Goal: Find specific page/section: Find specific page/section

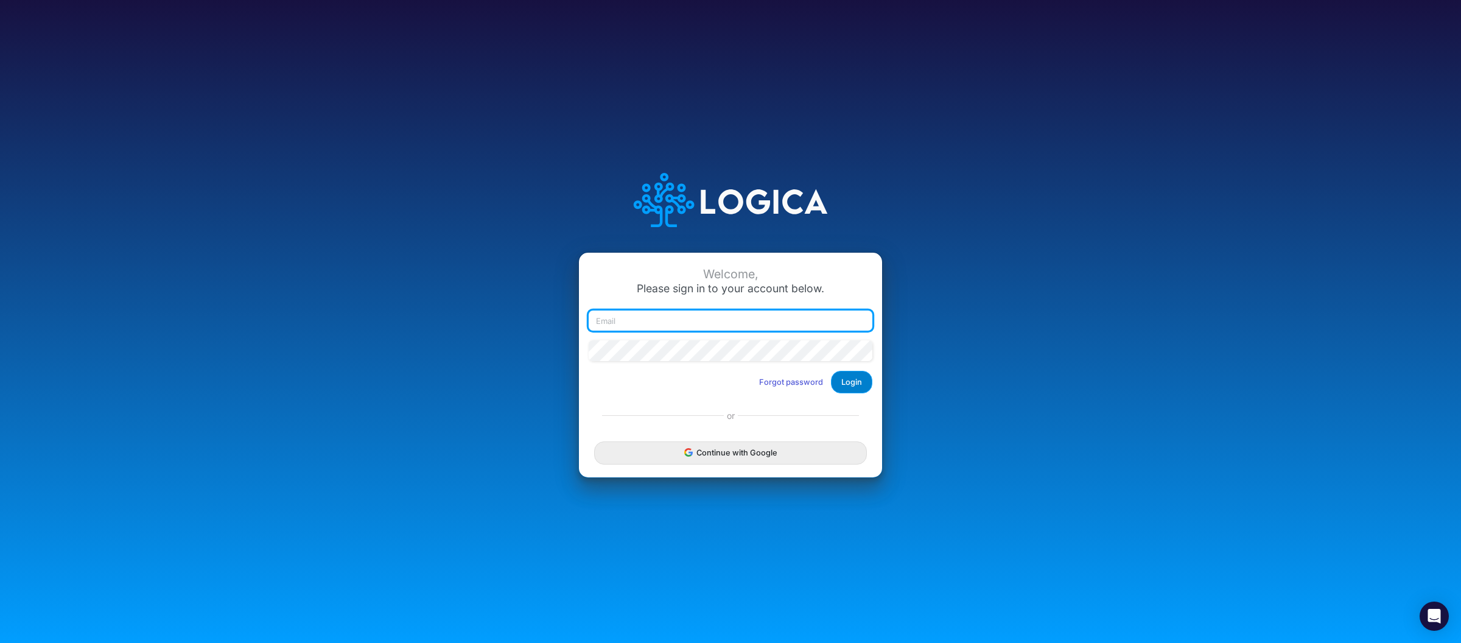
type input "[PERSON_NAME][EMAIL_ADDRESS][DOMAIN_NAME]"
click at [862, 383] on button "Login" at bounding box center [851, 382] width 41 height 23
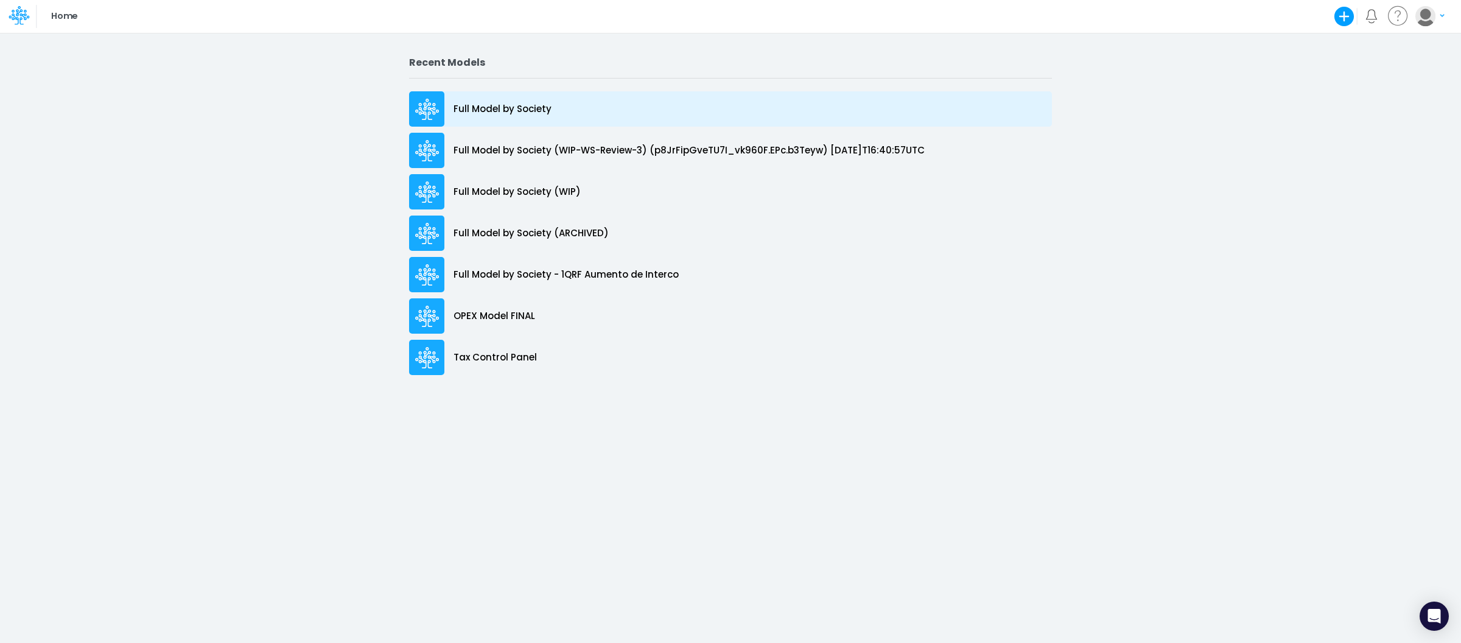
click at [548, 105] on p "Full Model by Society" at bounding box center [502, 109] width 98 height 14
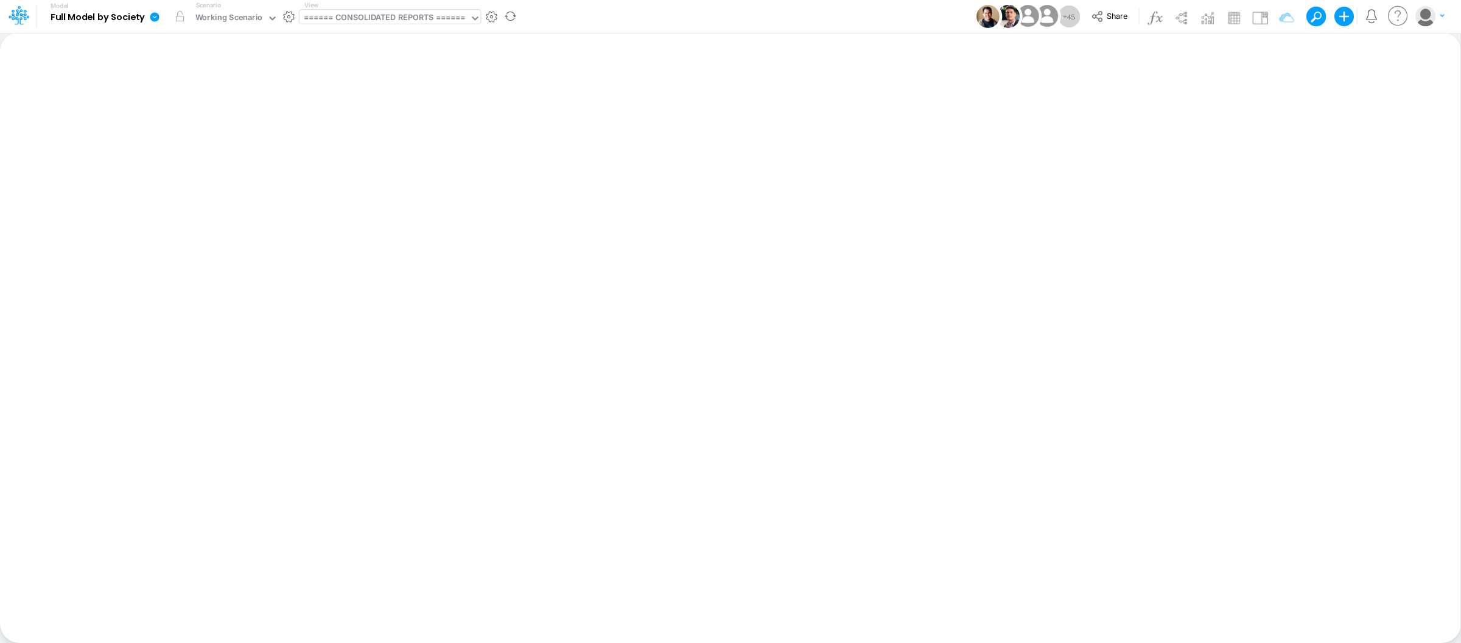
click at [399, 18] on div "====== CONSOLIDATED REPORTS ======" at bounding box center [384, 19] width 161 height 14
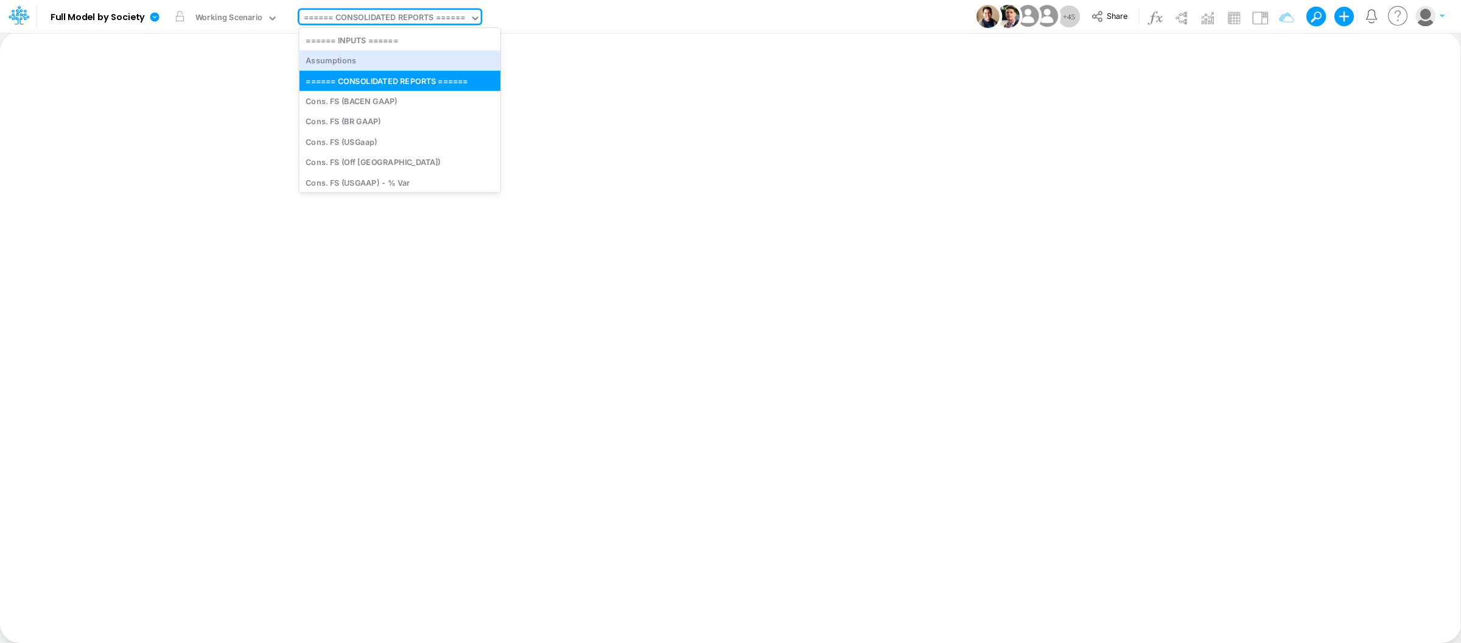
click at [551, 22] on div "Model Full Model by Society Edit model settings Duplicate Import QuickBooks Qui…" at bounding box center [730, 16] width 1315 height 33
click at [469, 15] on input "text" at bounding box center [467, 19] width 1 height 12
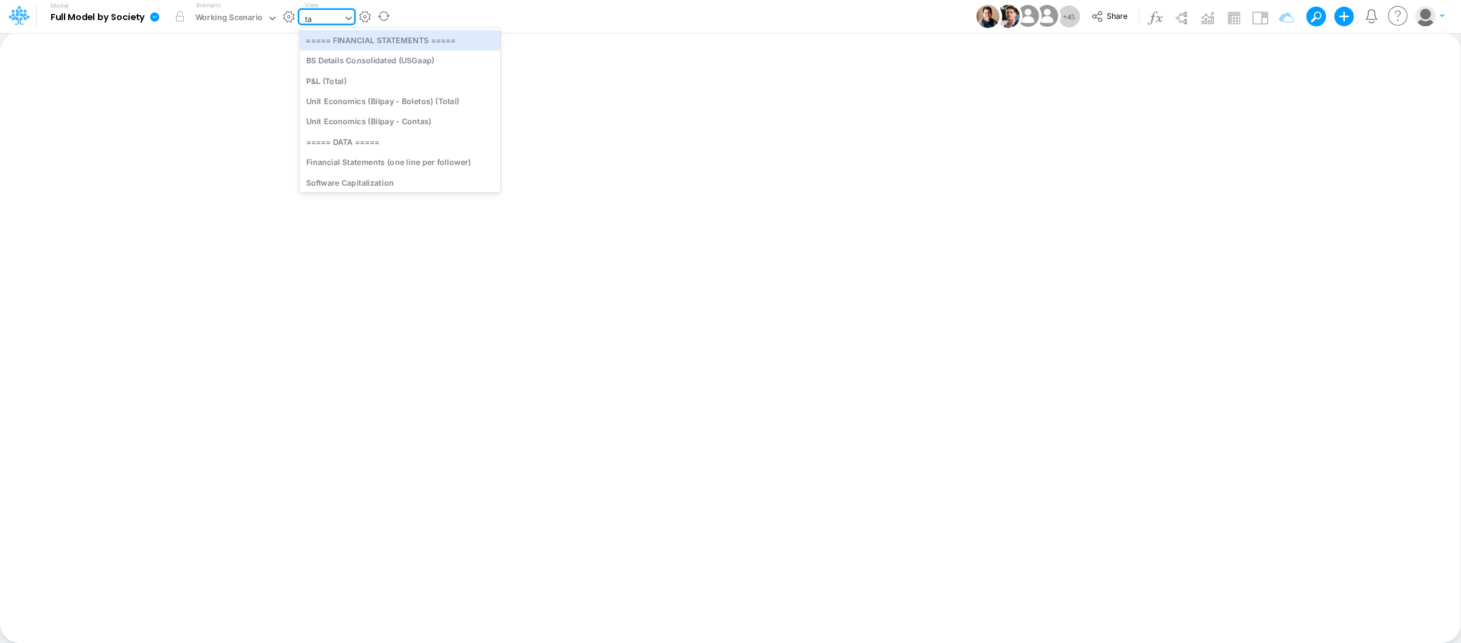
type input "tax"
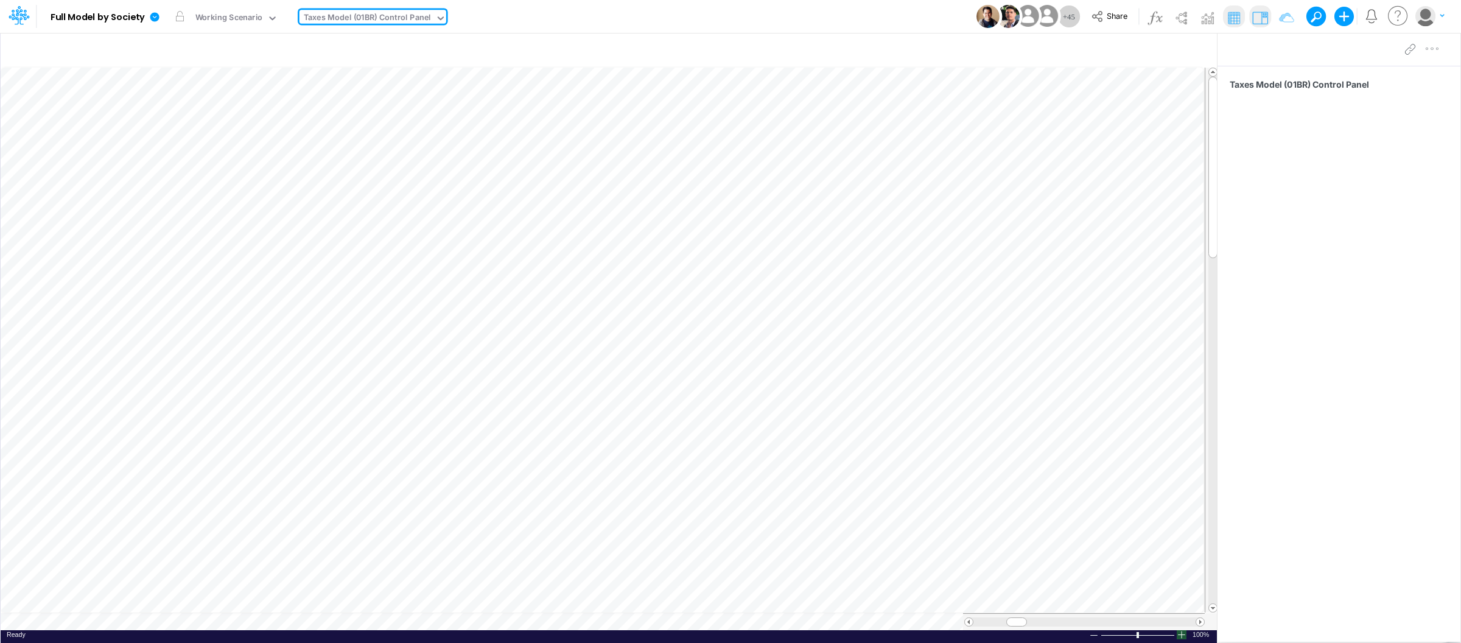
click at [1183, 636] on div at bounding box center [1182, 634] width 10 height 9
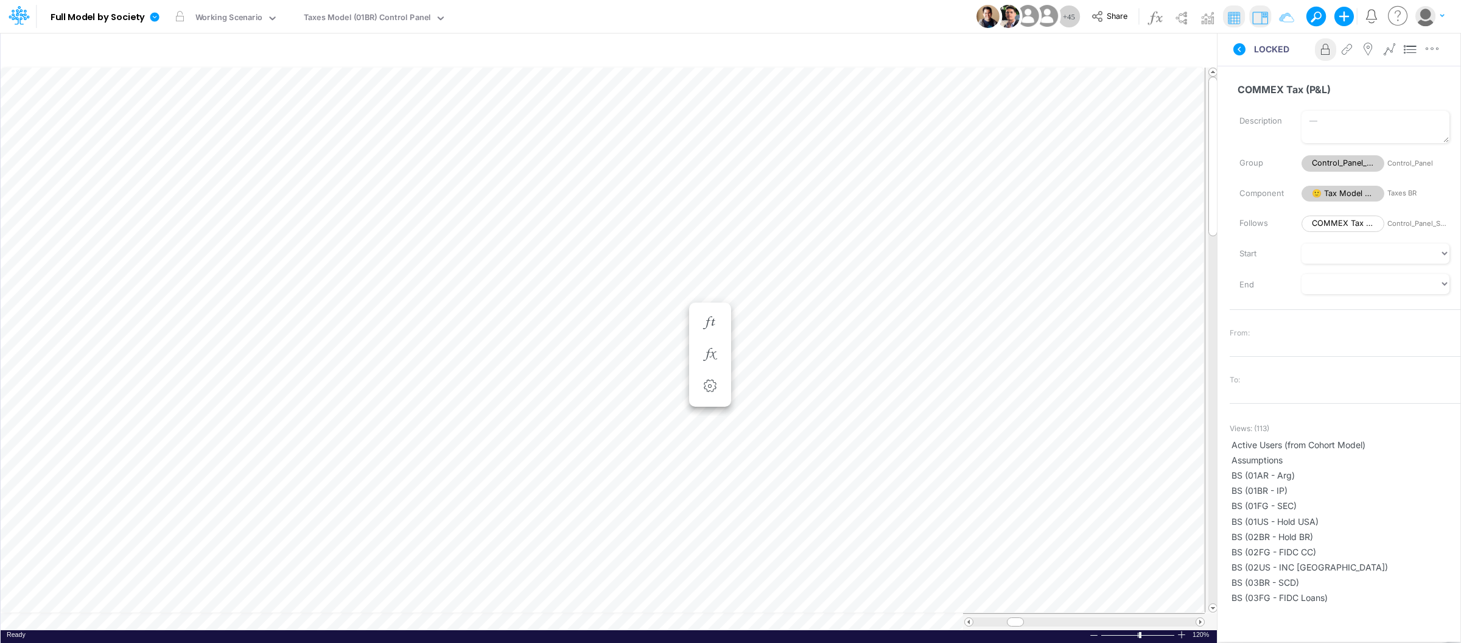
scroll to position [0, 1]
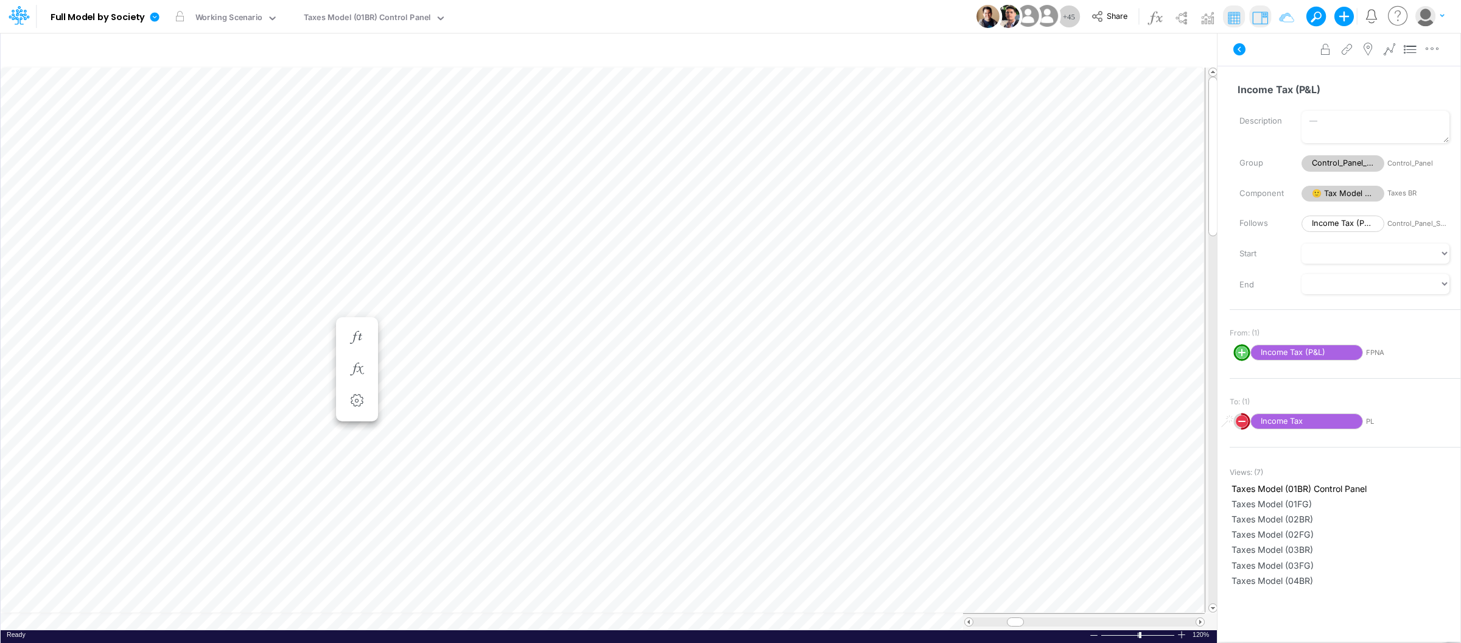
scroll to position [0, 1]
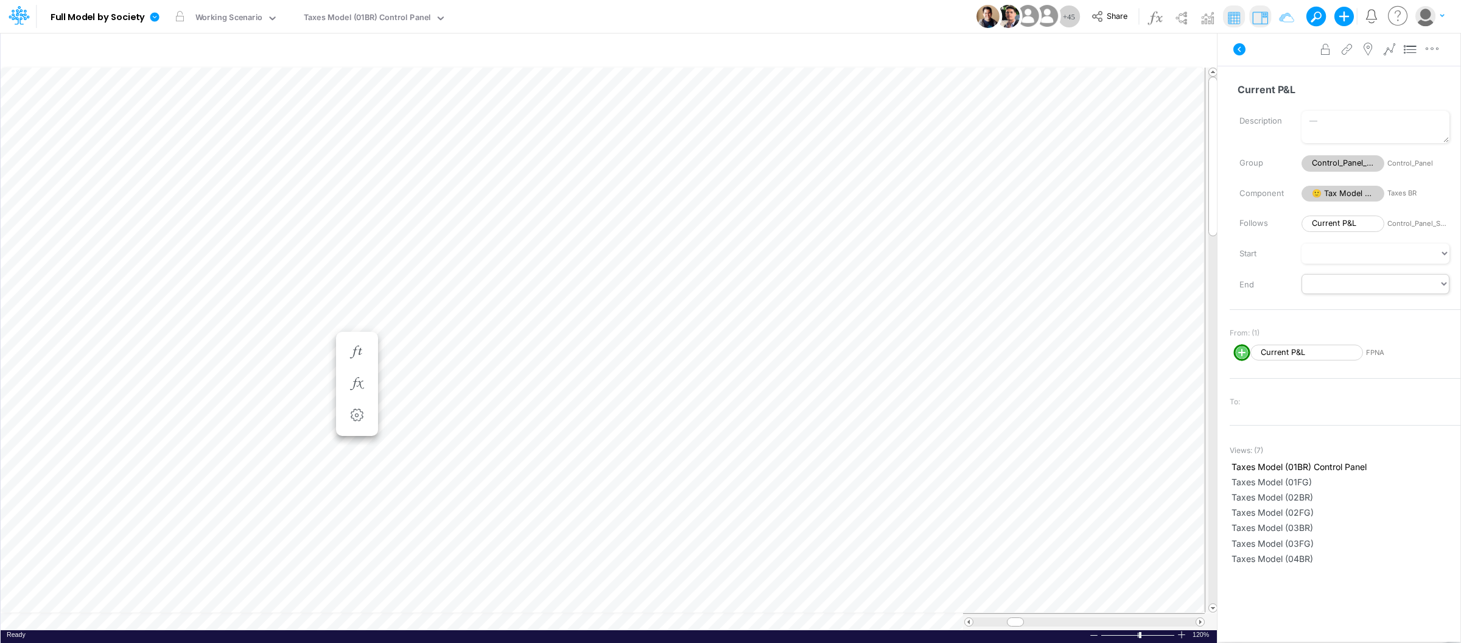
scroll to position [0, 1]
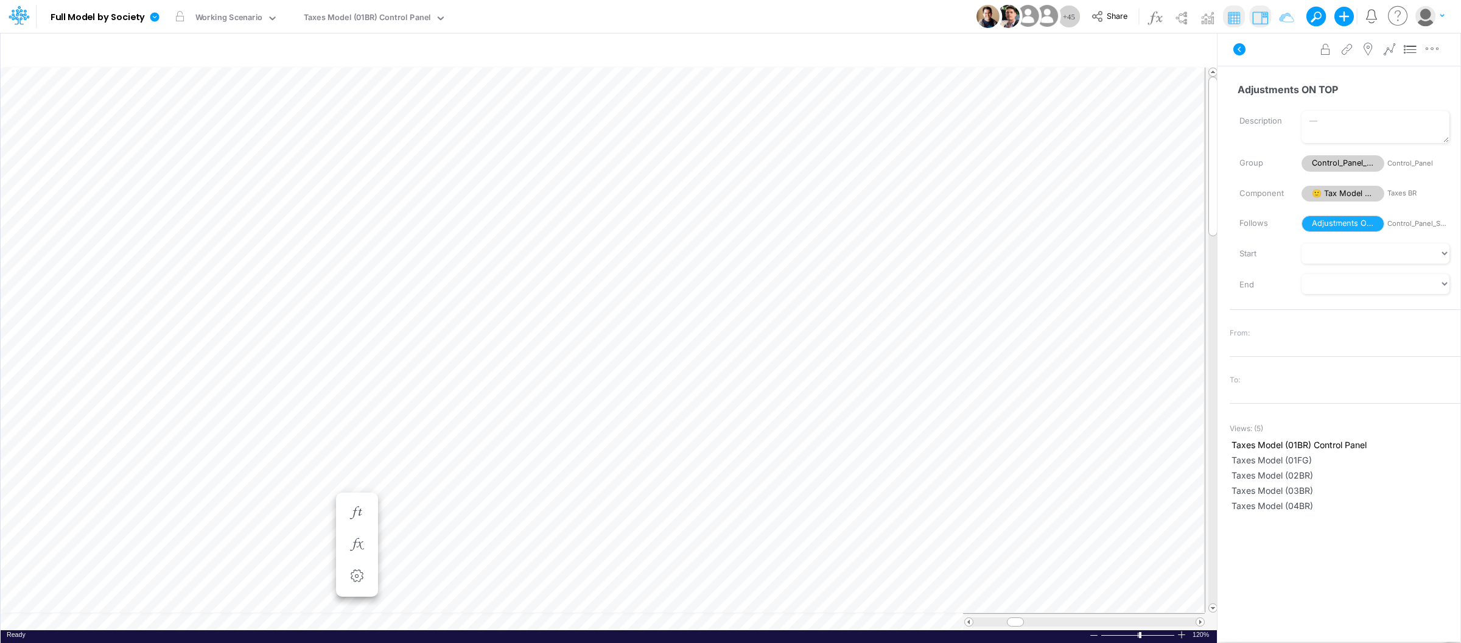
scroll to position [0, 1]
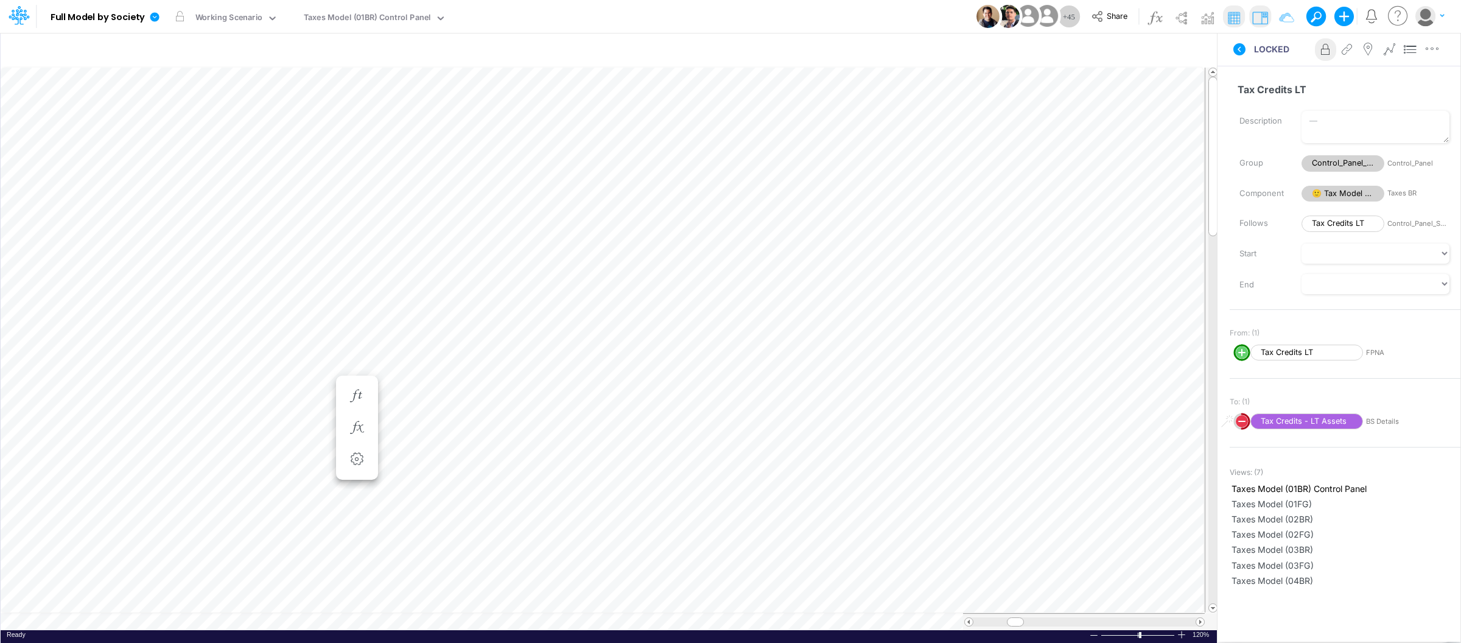
scroll to position [0, 1]
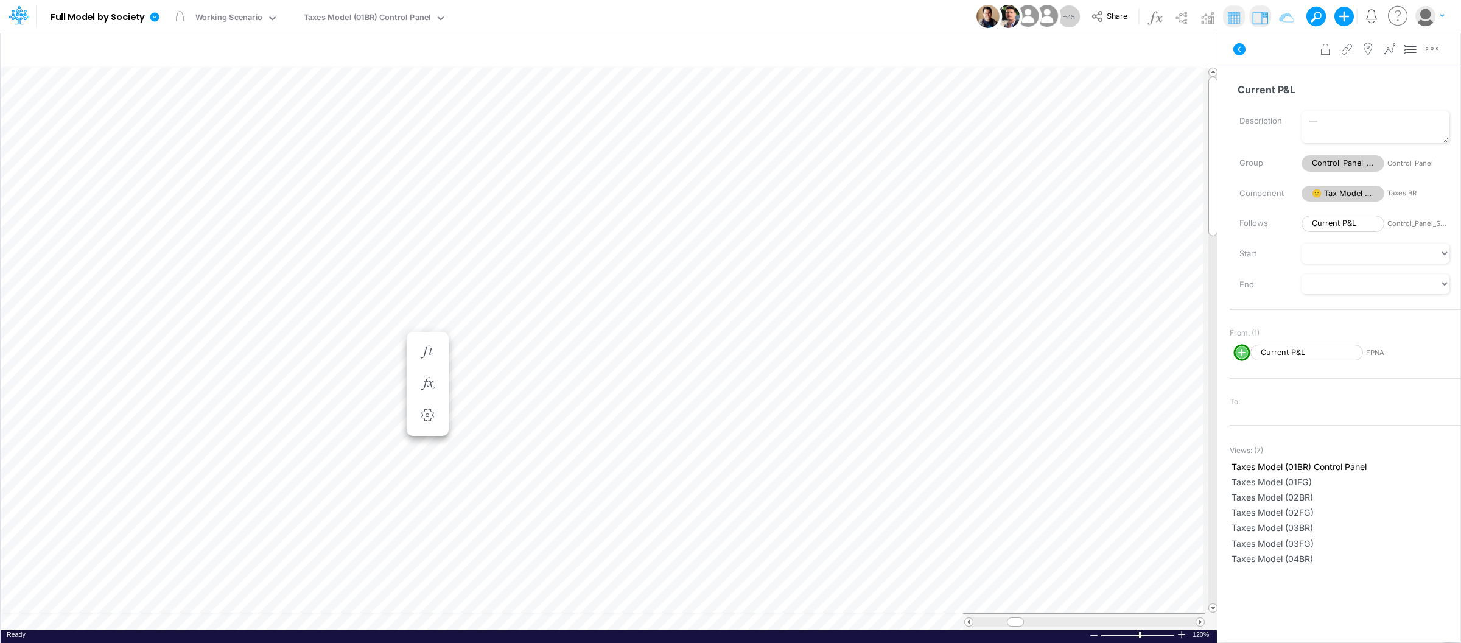
scroll to position [0, 1]
click at [340, 15] on div "Taxes Model (01BR) Control Panel" at bounding box center [367, 19] width 127 height 14
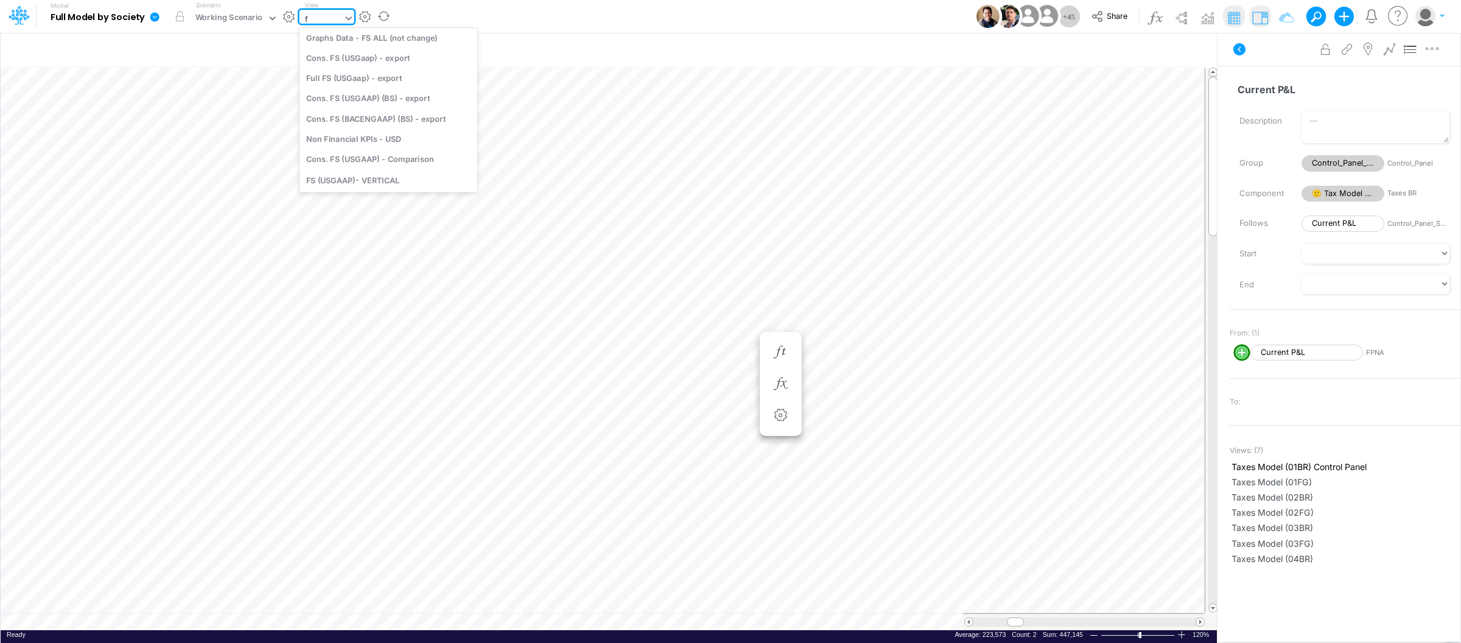
type input "fs"
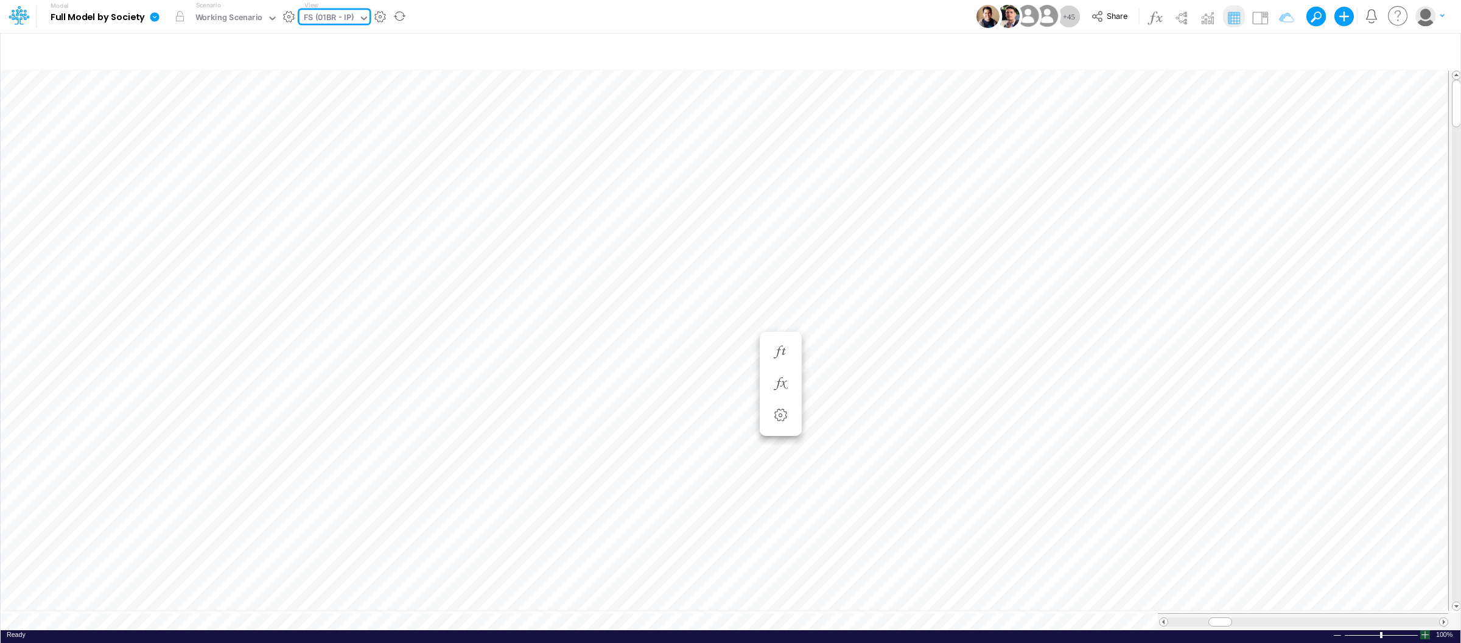
click at [1427, 630] on div at bounding box center [1425, 634] width 10 height 9
click at [351, 18] on div "FS (01BR - IP)" at bounding box center [329, 19] width 51 height 14
click at [377, 142] on div "Cons. FS (USGaap)" at bounding box center [399, 141] width 201 height 20
type input "Consolidated FS - USGAAP"
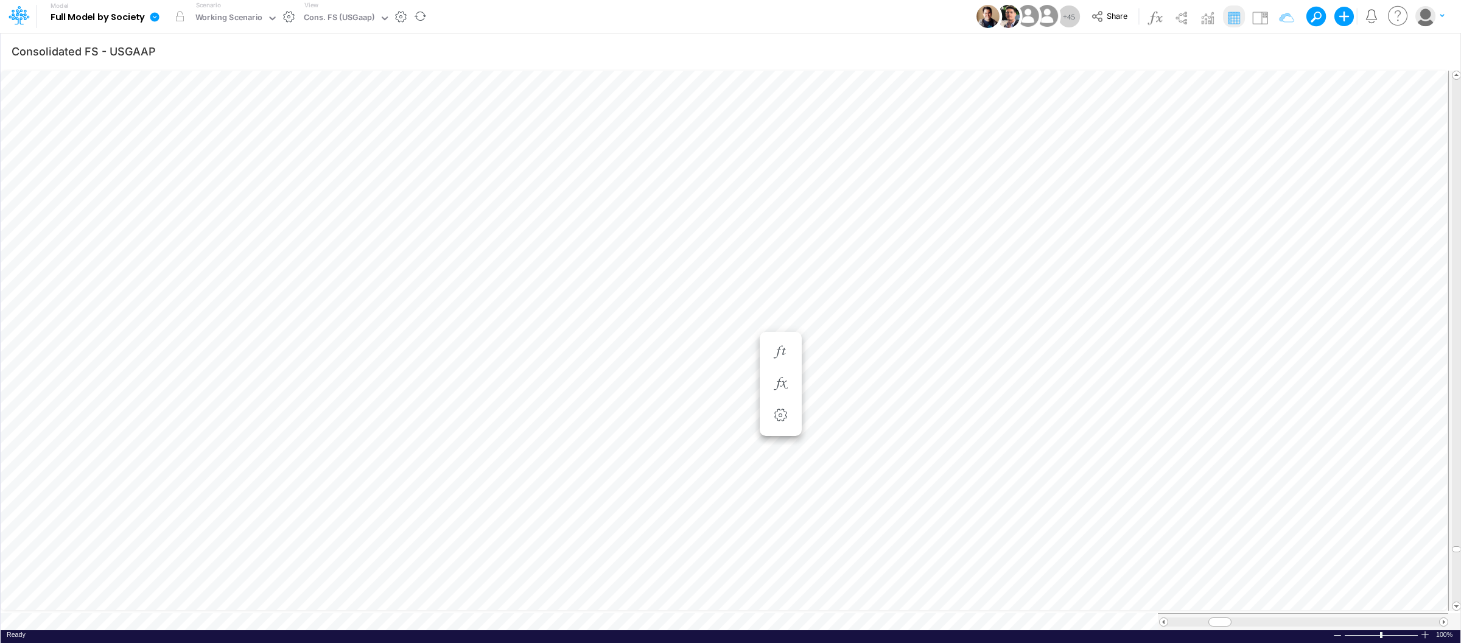
scroll to position [0, 1]
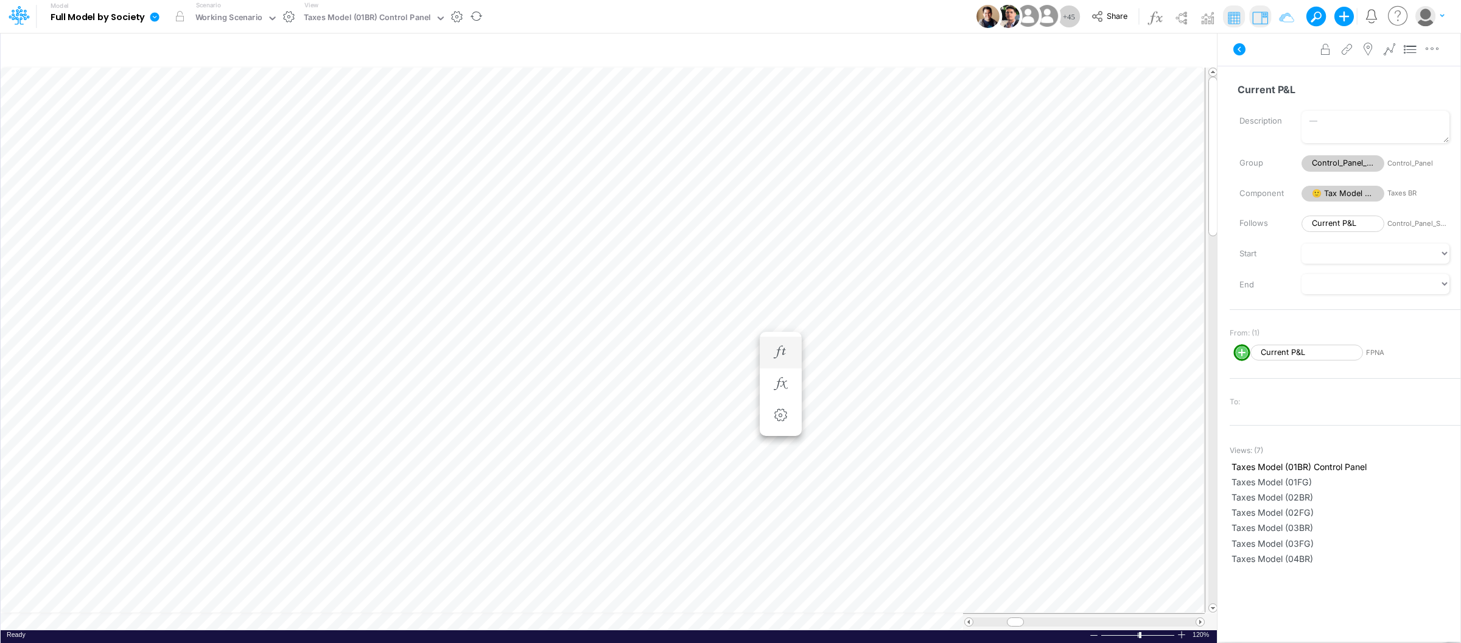
scroll to position [0, 1]
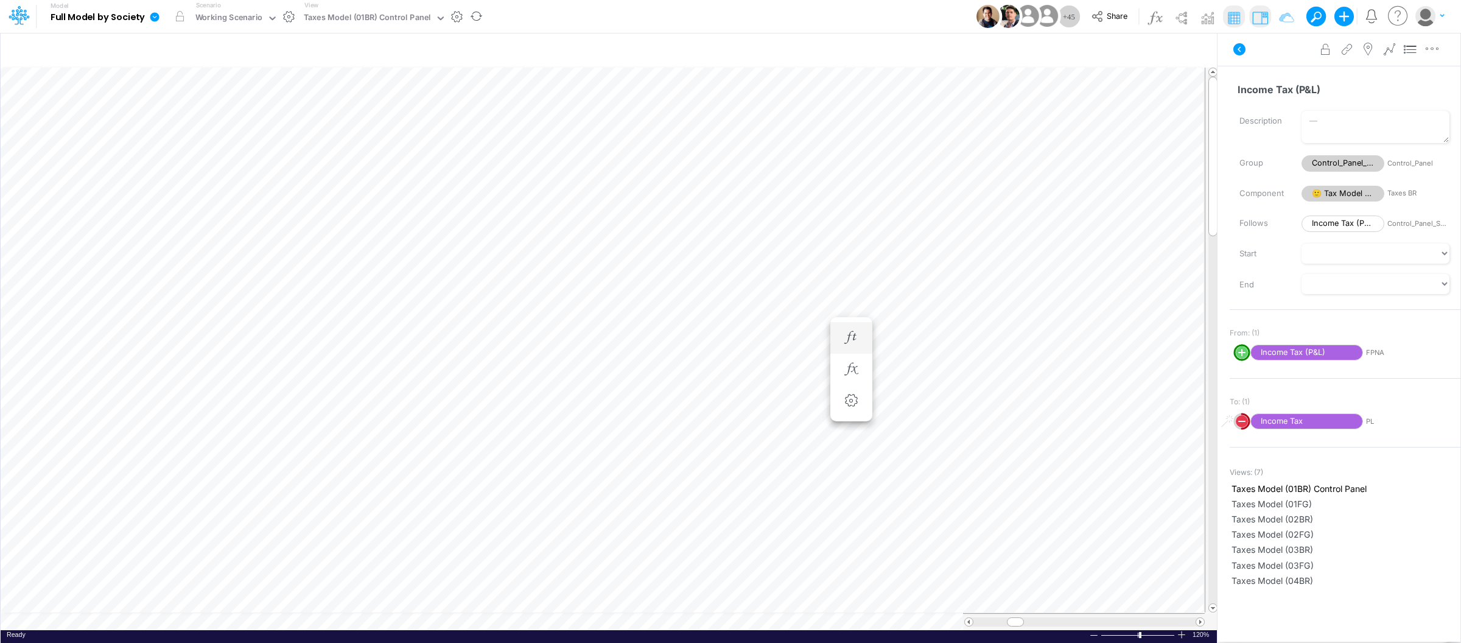
scroll to position [0, 1]
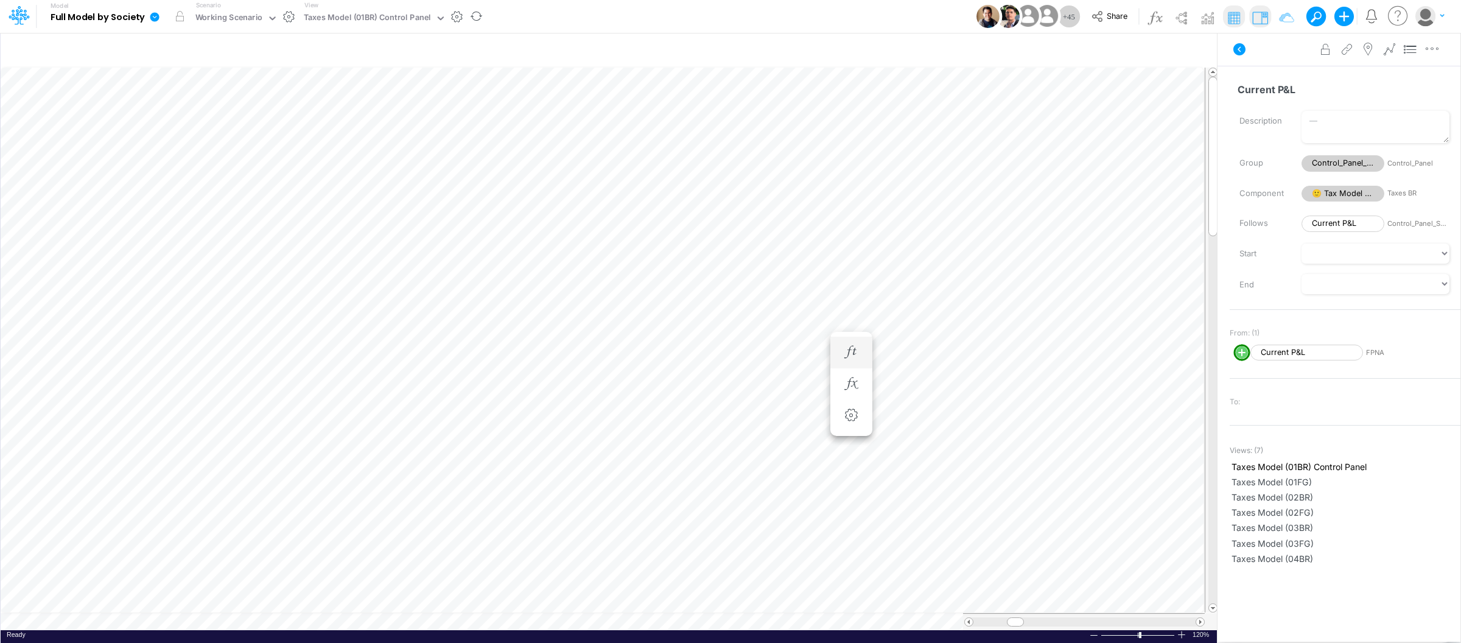
scroll to position [0, 1]
type input "Consolidated FS - USGAAP"
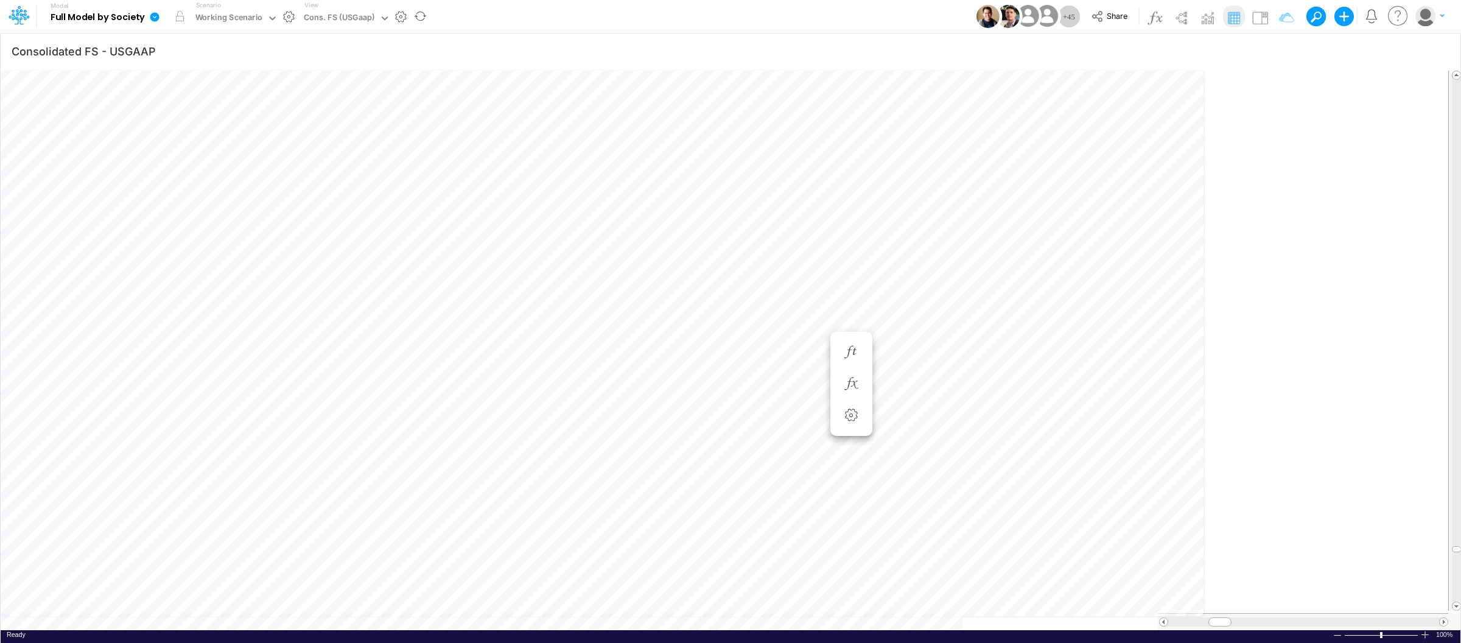
scroll to position [0, 1]
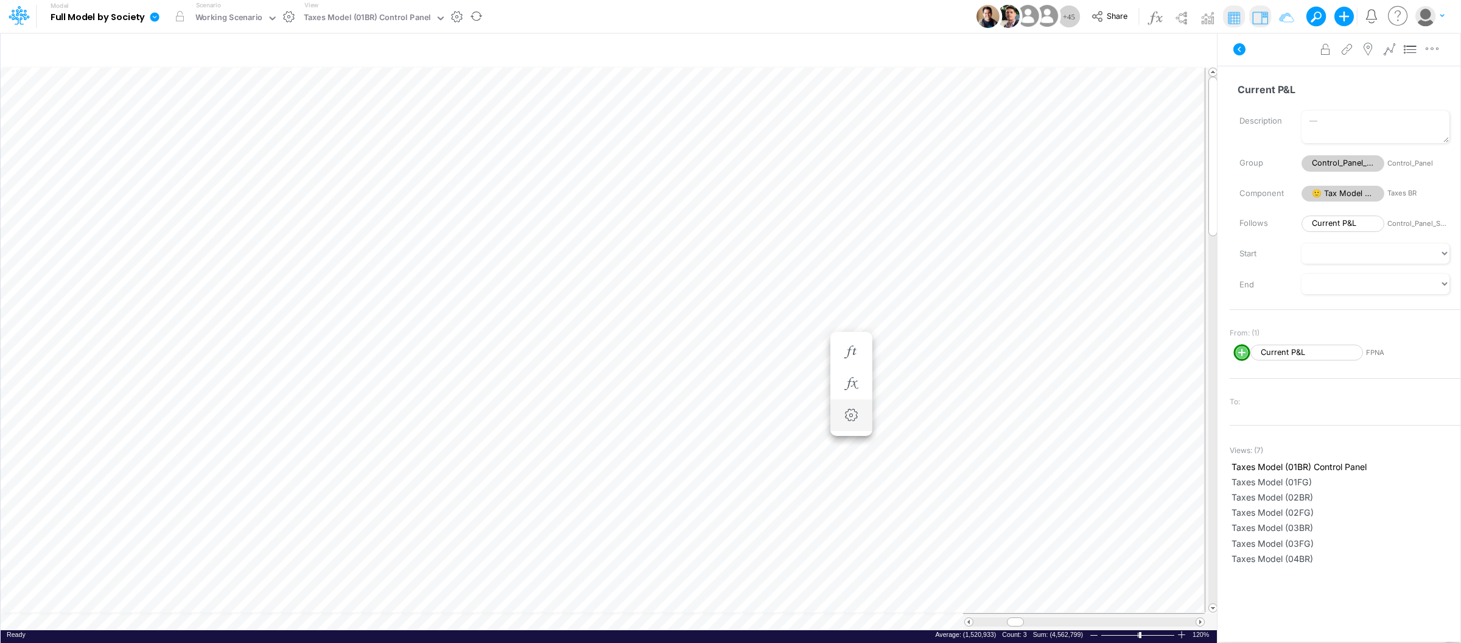
scroll to position [0, 1]
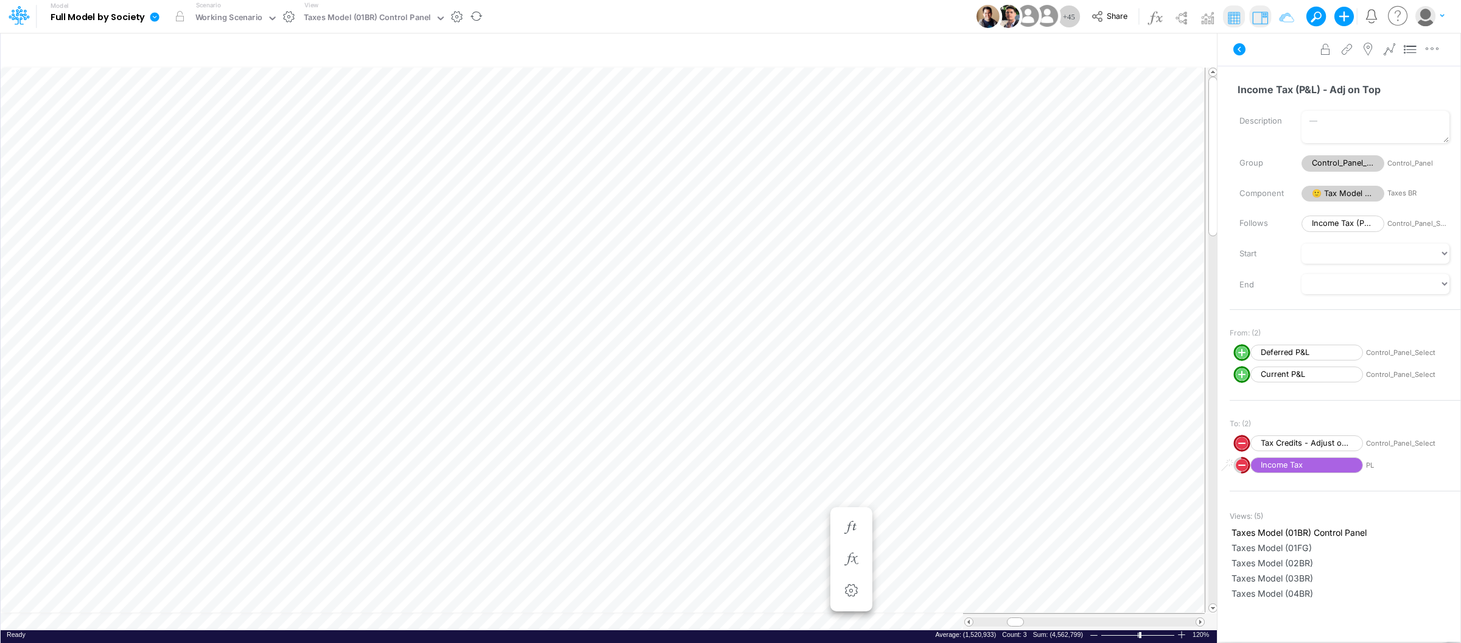
type input "Consolidated FS - USGAAP"
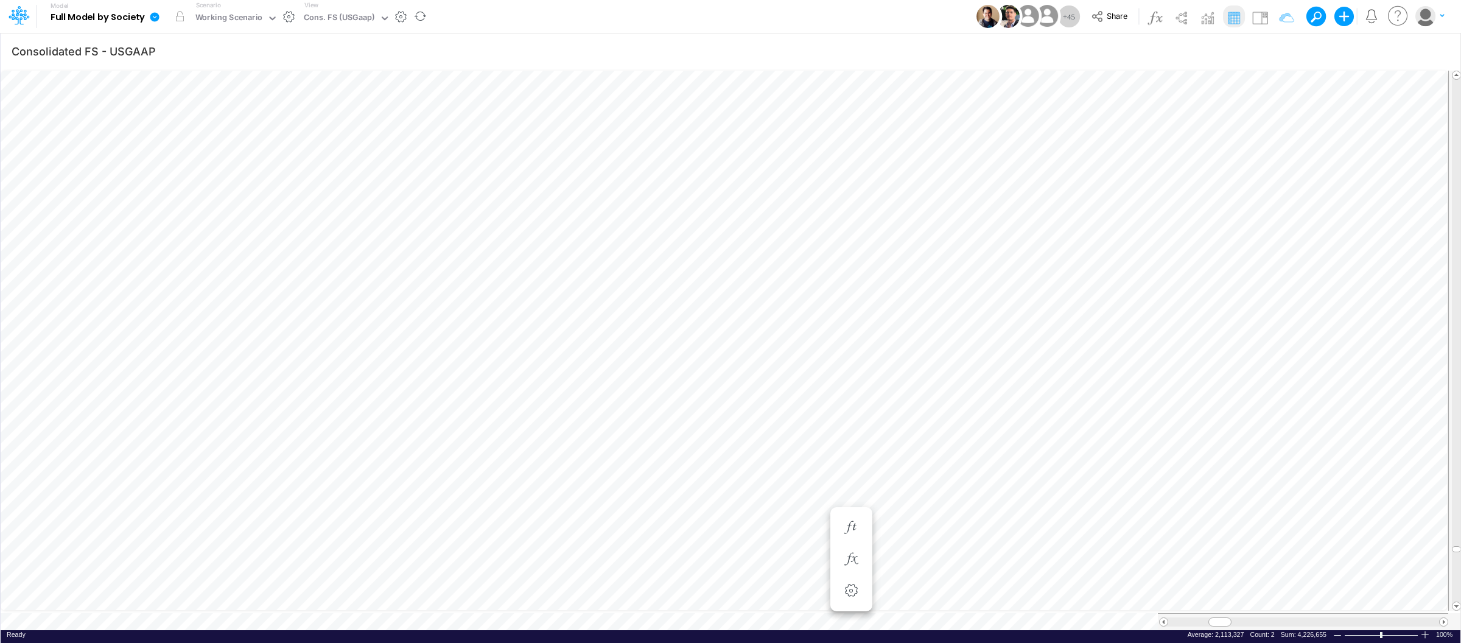
scroll to position [0, 1]
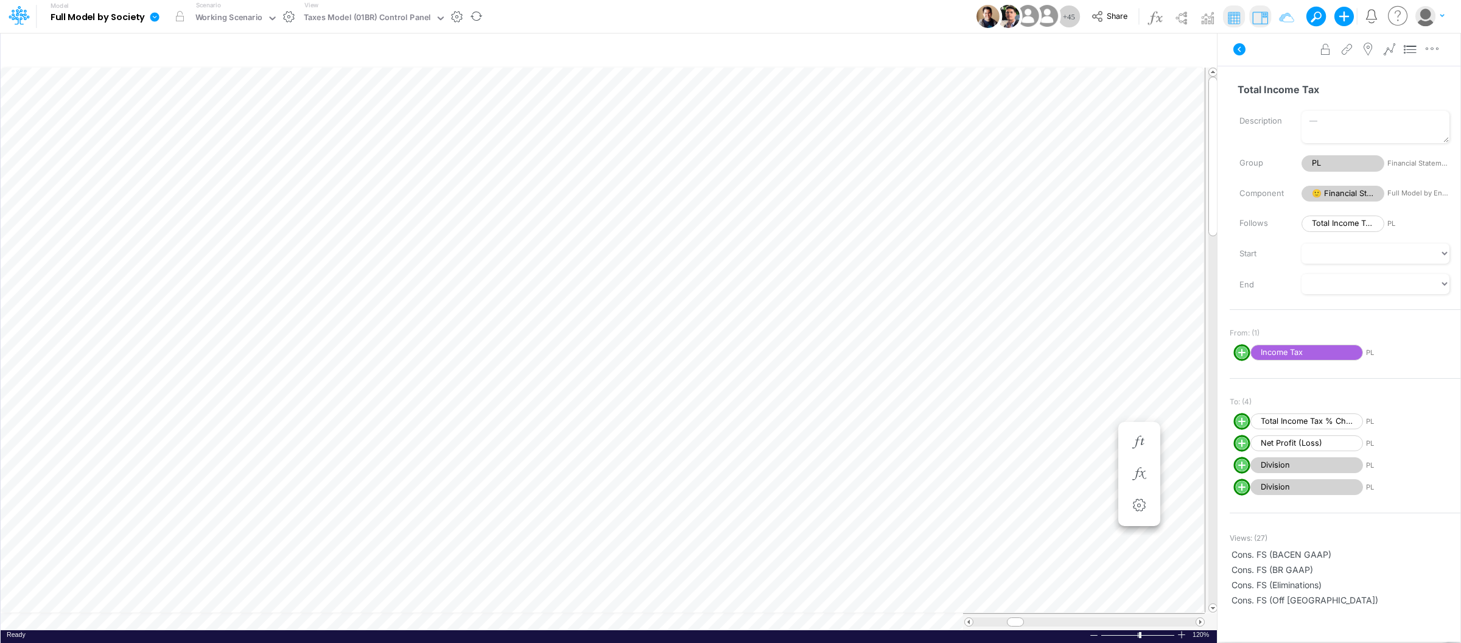
scroll to position [0, 1]
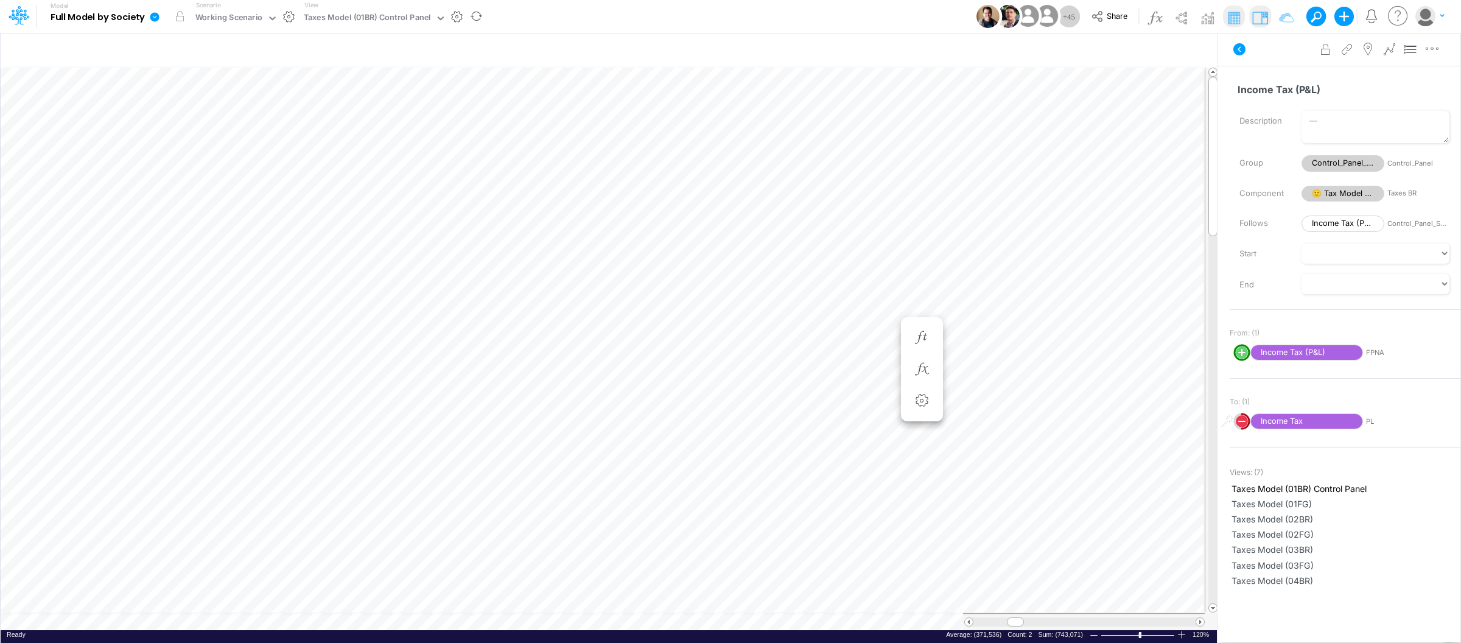
scroll to position [0, 1]
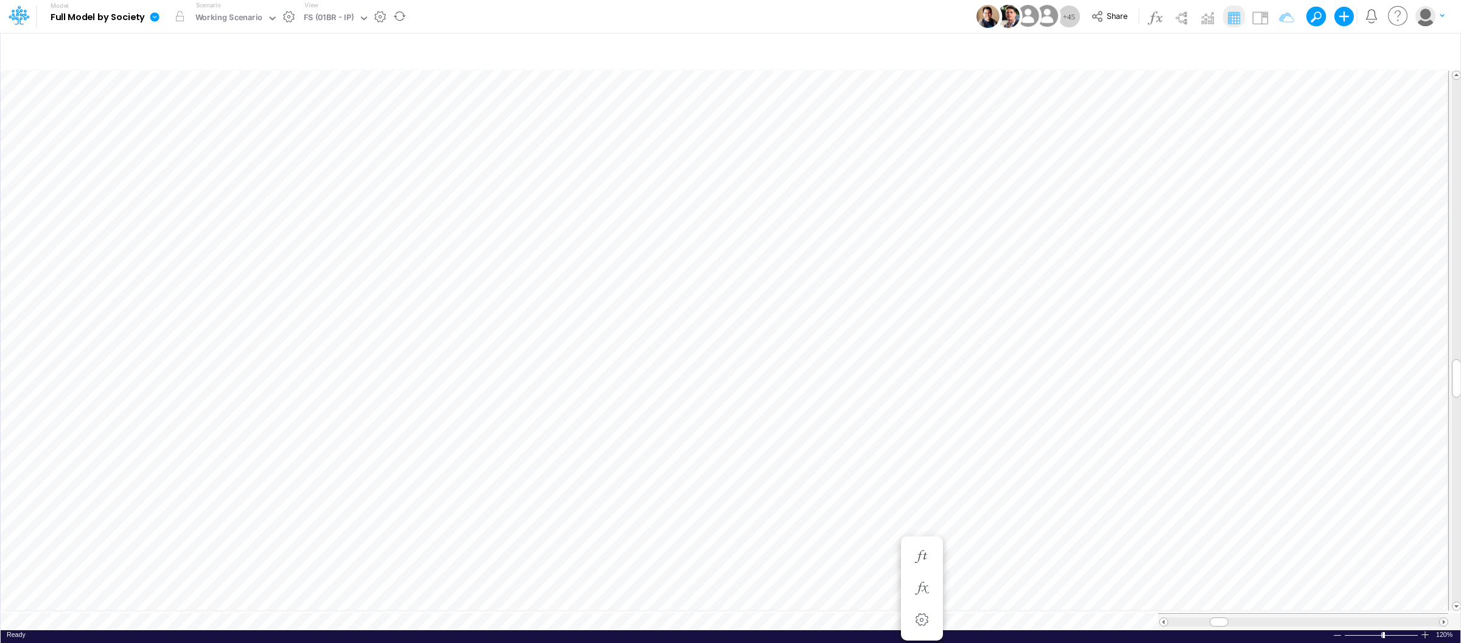
type input "Consolidated FS - USGAAP"
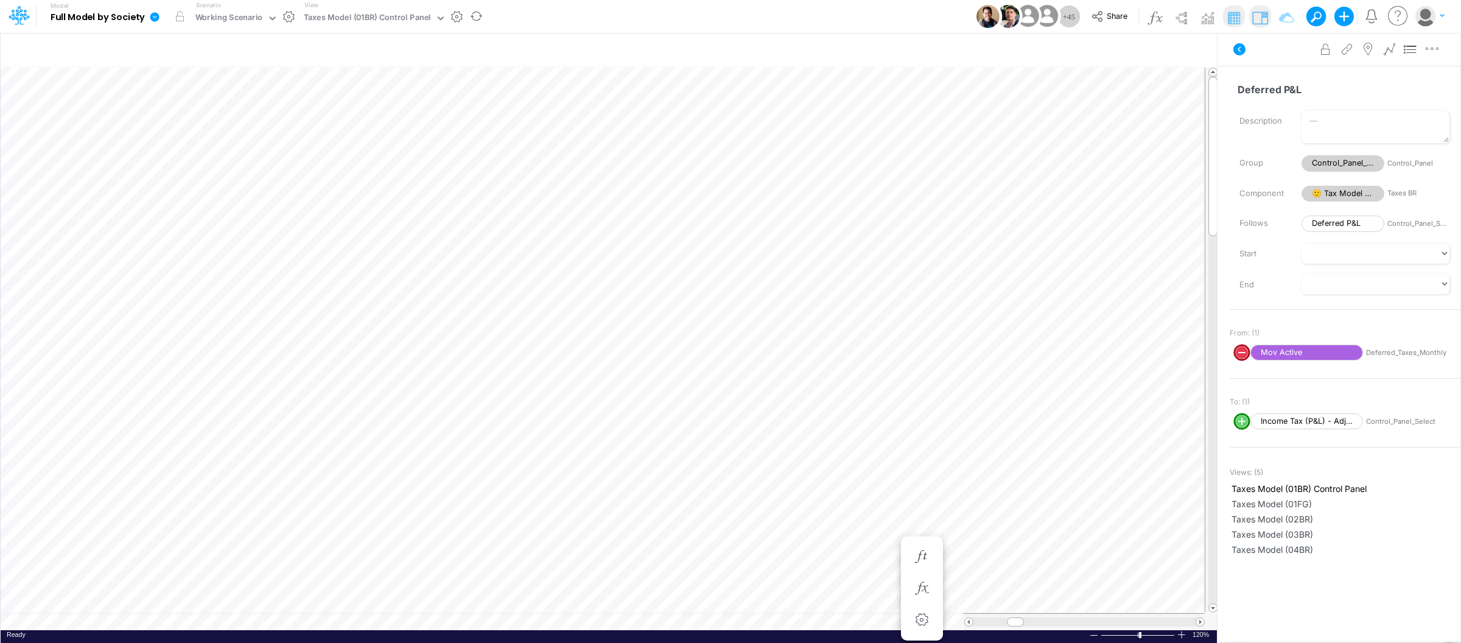
scroll to position [0, 1]
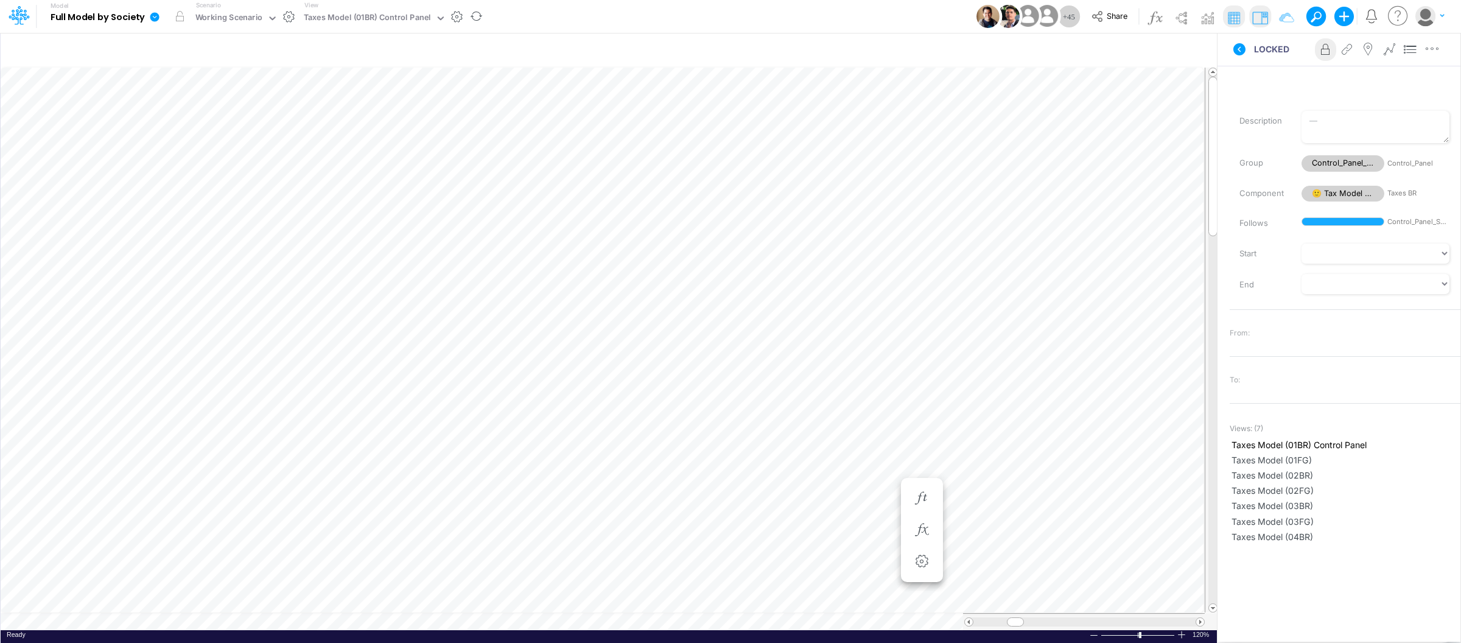
type input "Consolidated FS - USGAAP"
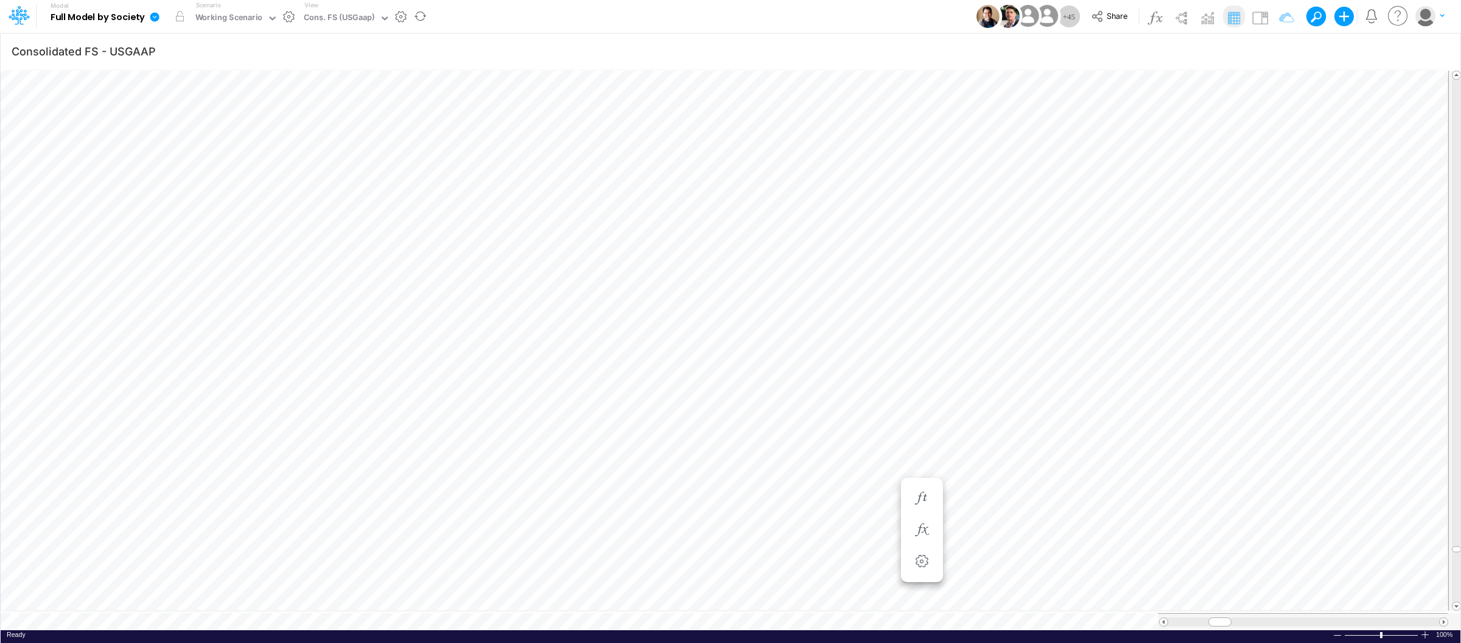
scroll to position [0, 1]
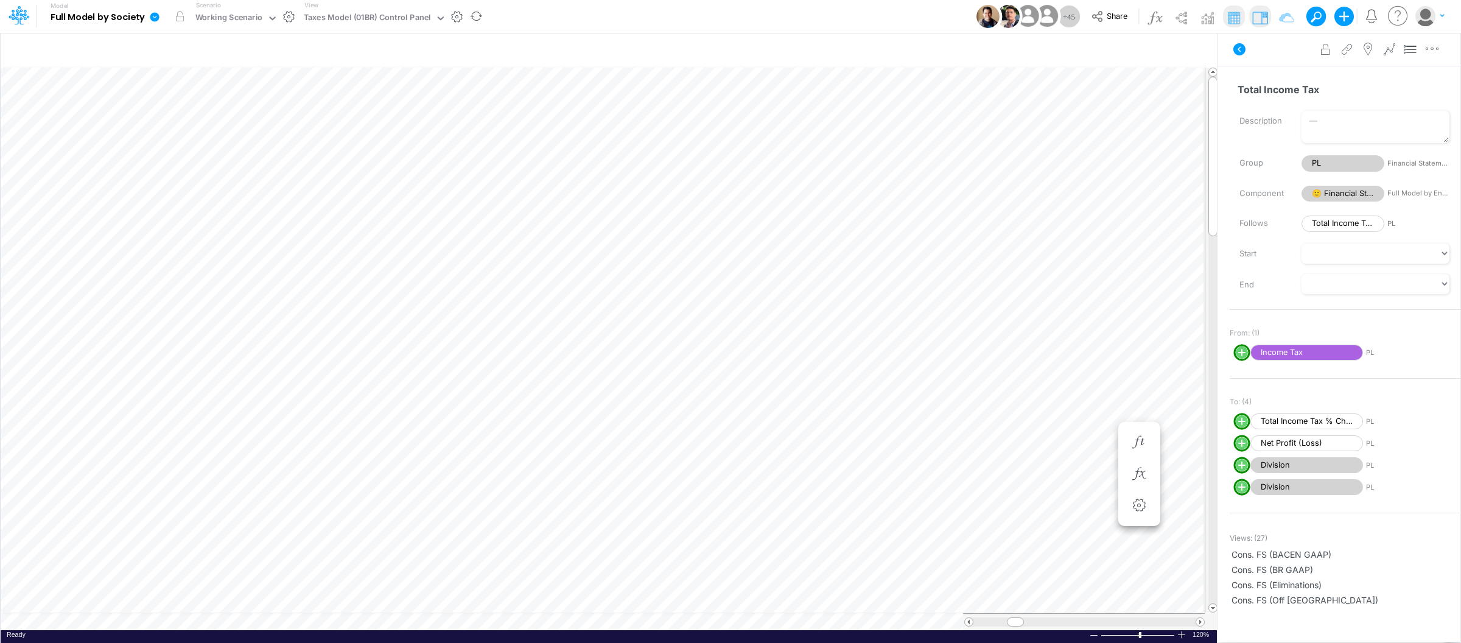
scroll to position [0, 1]
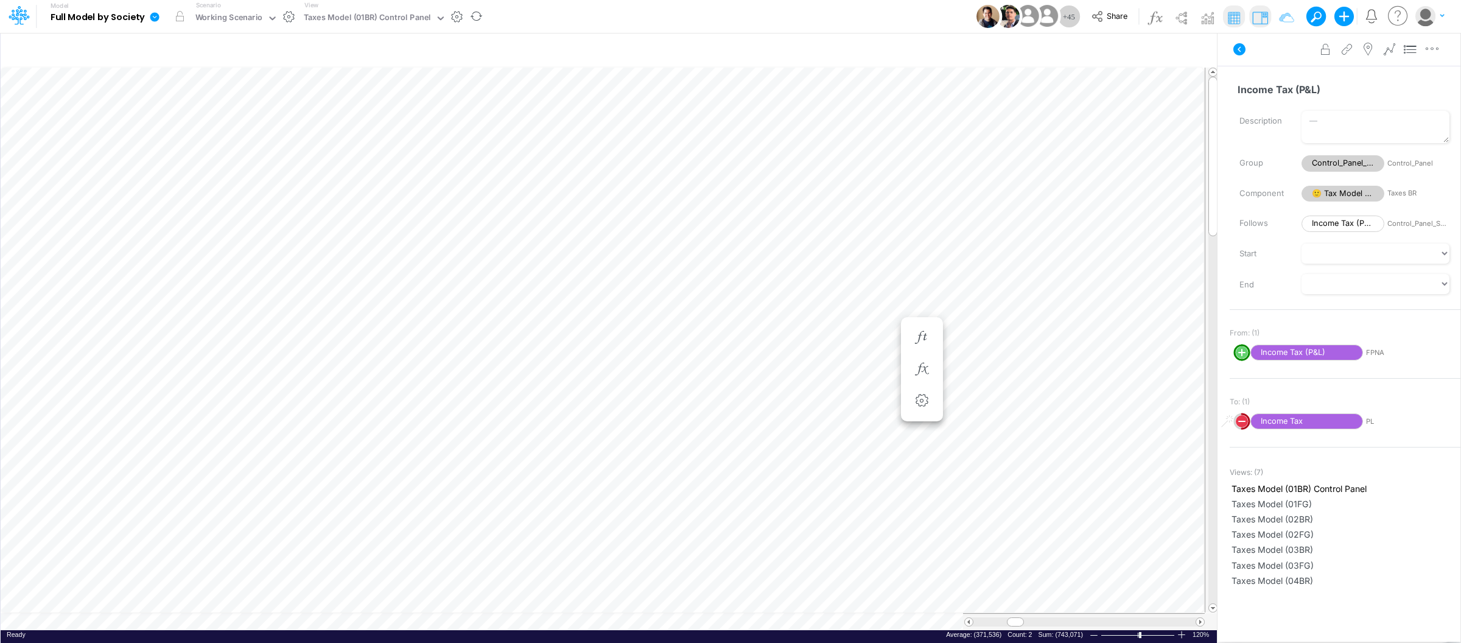
scroll to position [0, 1]
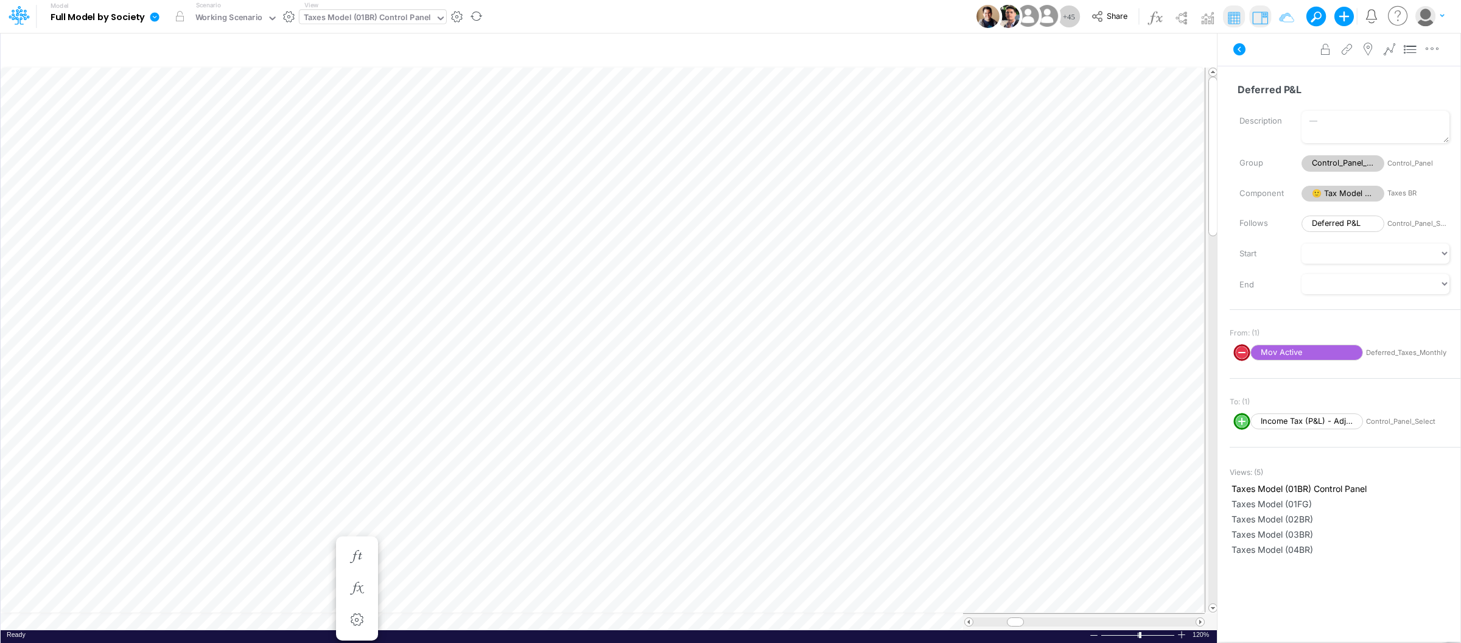
click at [401, 24] on div "Taxes Model (01BR) Control Panel" at bounding box center [367, 19] width 127 height 14
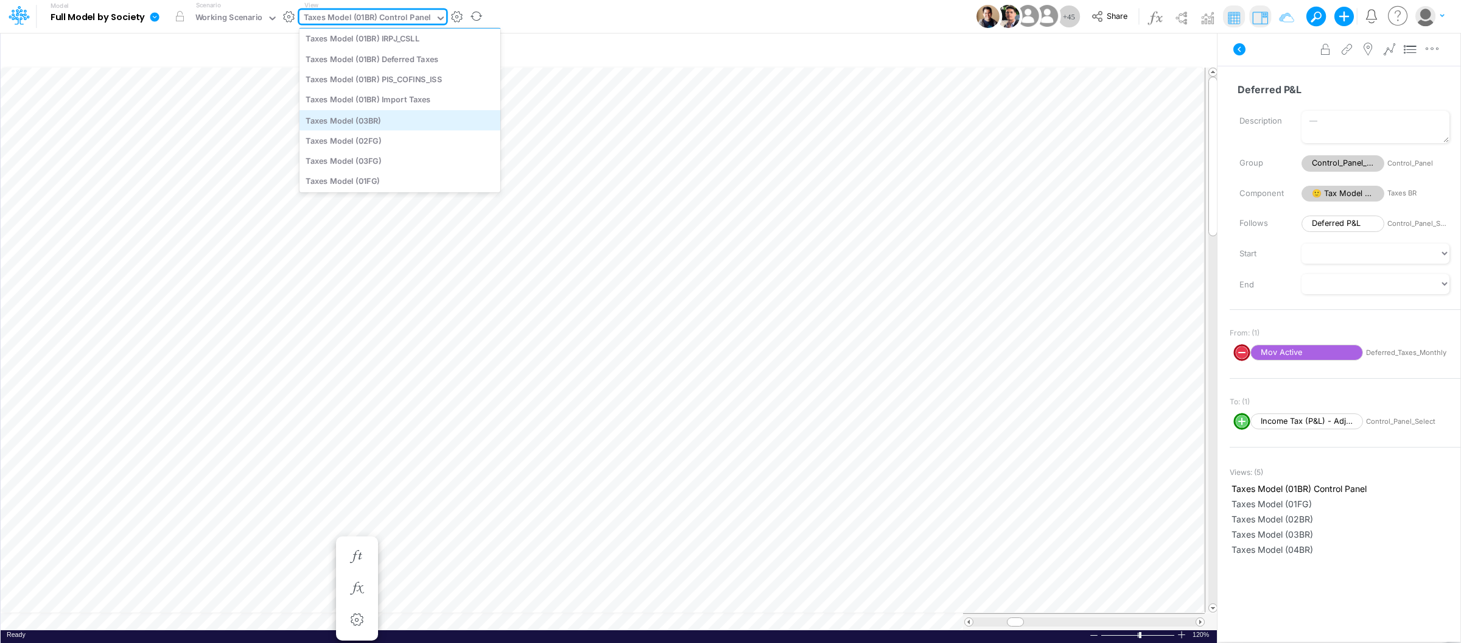
click at [389, 115] on div "Taxes Model (03BR)" at bounding box center [399, 120] width 201 height 20
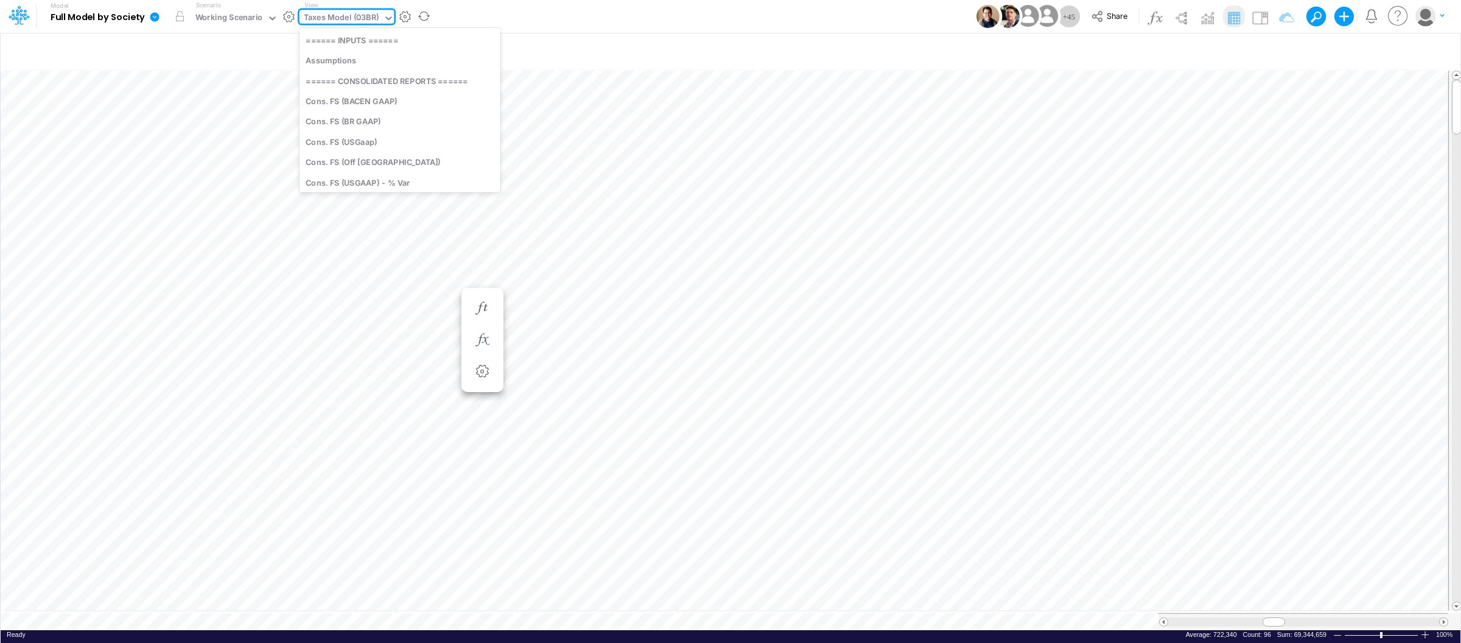
click at [363, 20] on div "Taxes Model (03BR)" at bounding box center [341, 19] width 75 height 14
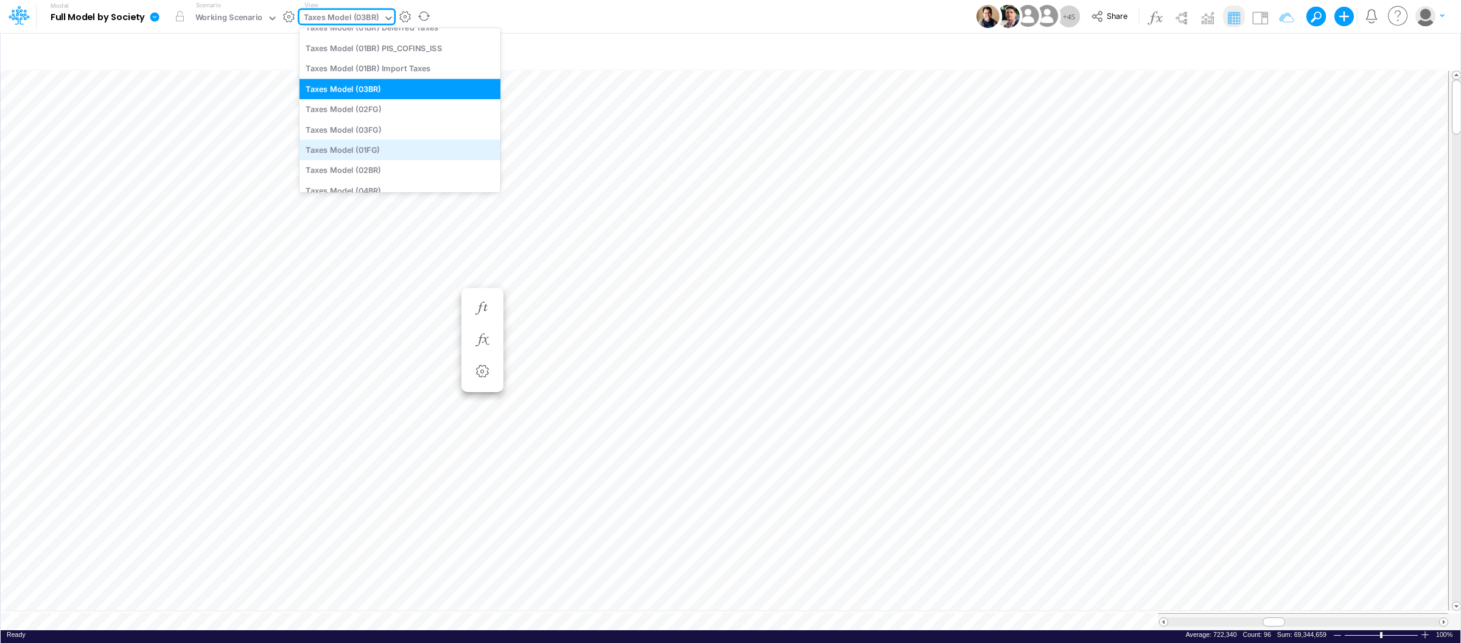
scroll to position [2594, 0]
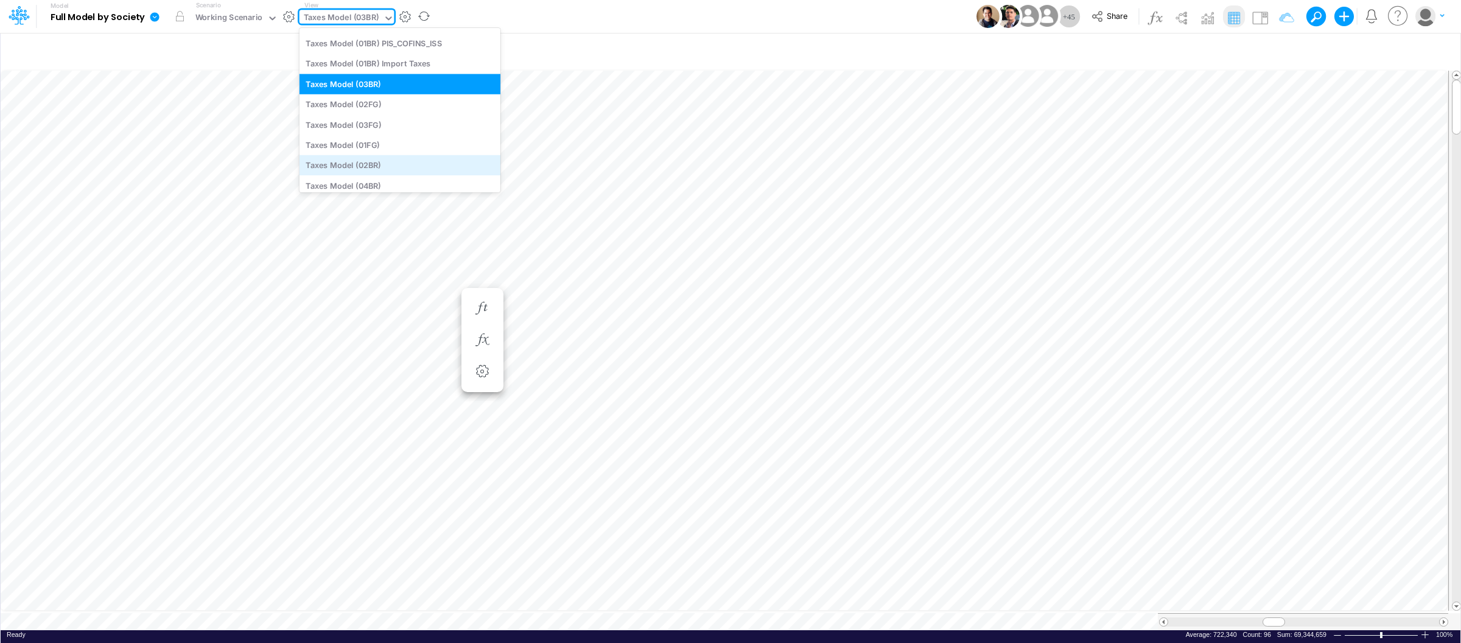
click at [391, 160] on div "Taxes Model (02BR)" at bounding box center [399, 165] width 201 height 20
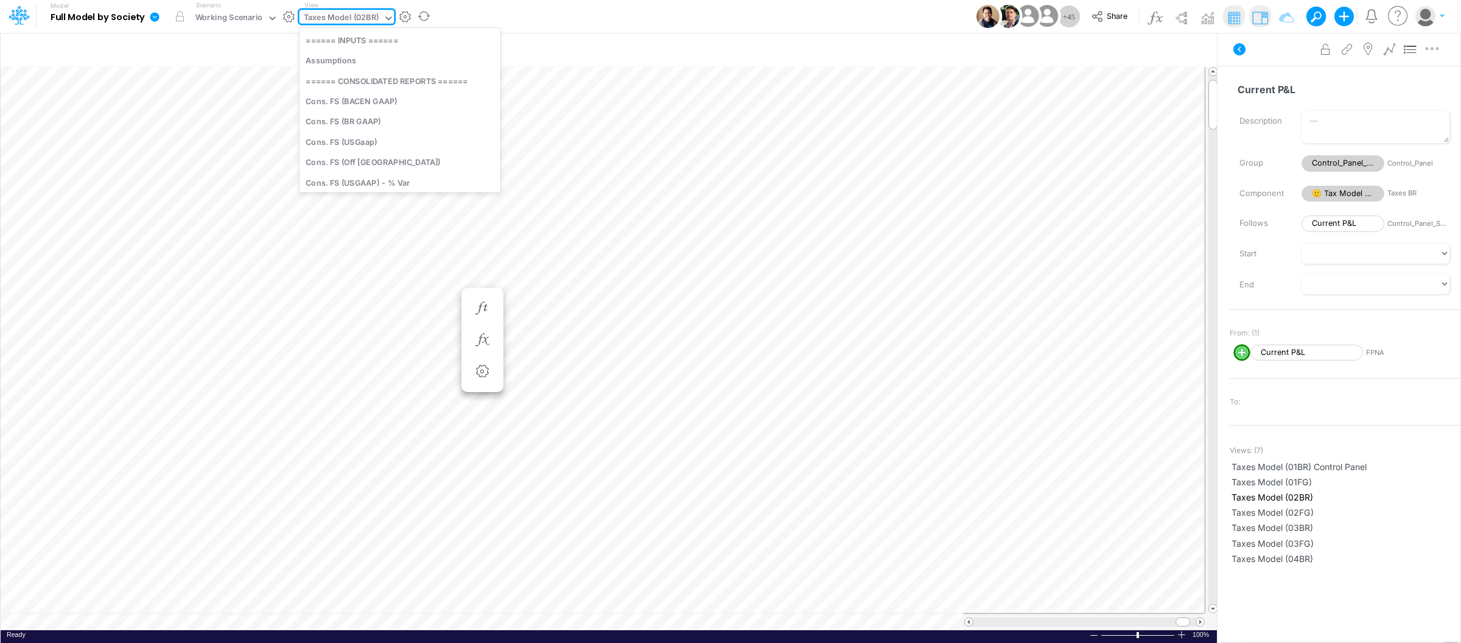
click at [387, 24] on div "option Taxes Model (02BR), selected. option Taxes Model (01BR) Deferred Taxes f…" at bounding box center [346, 17] width 95 height 14
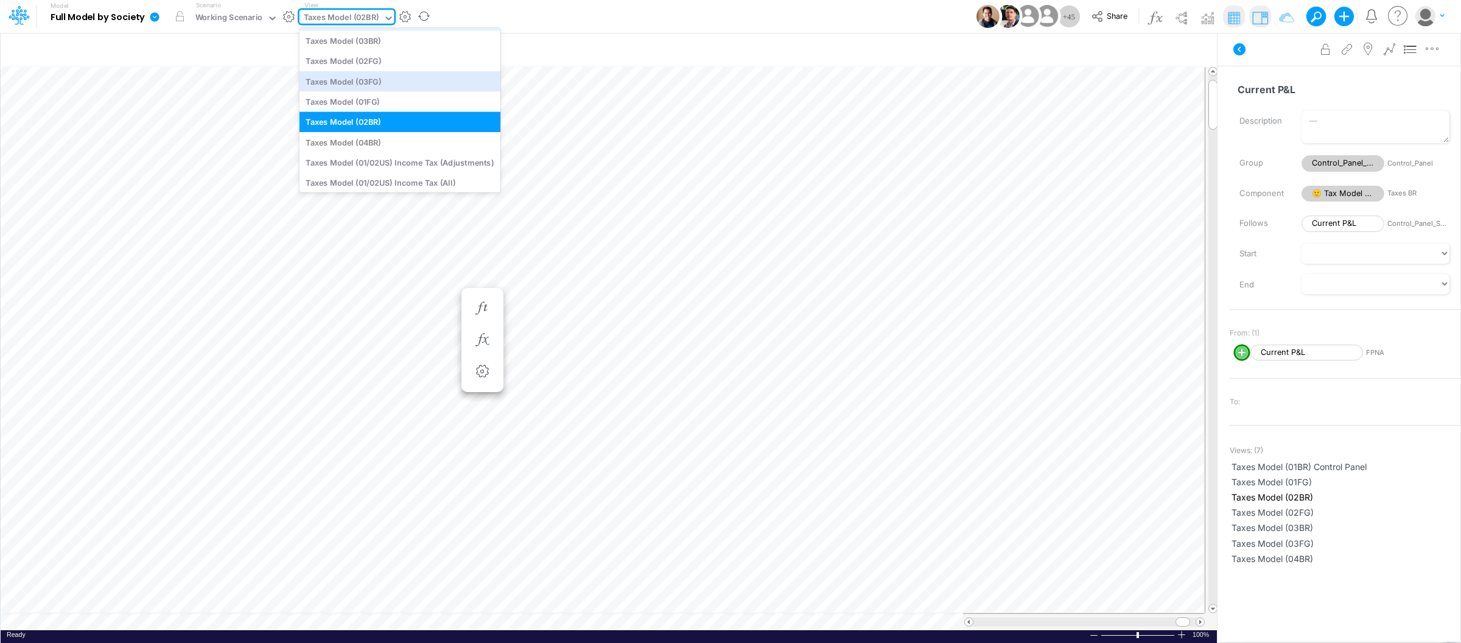
scroll to position [2655, 0]
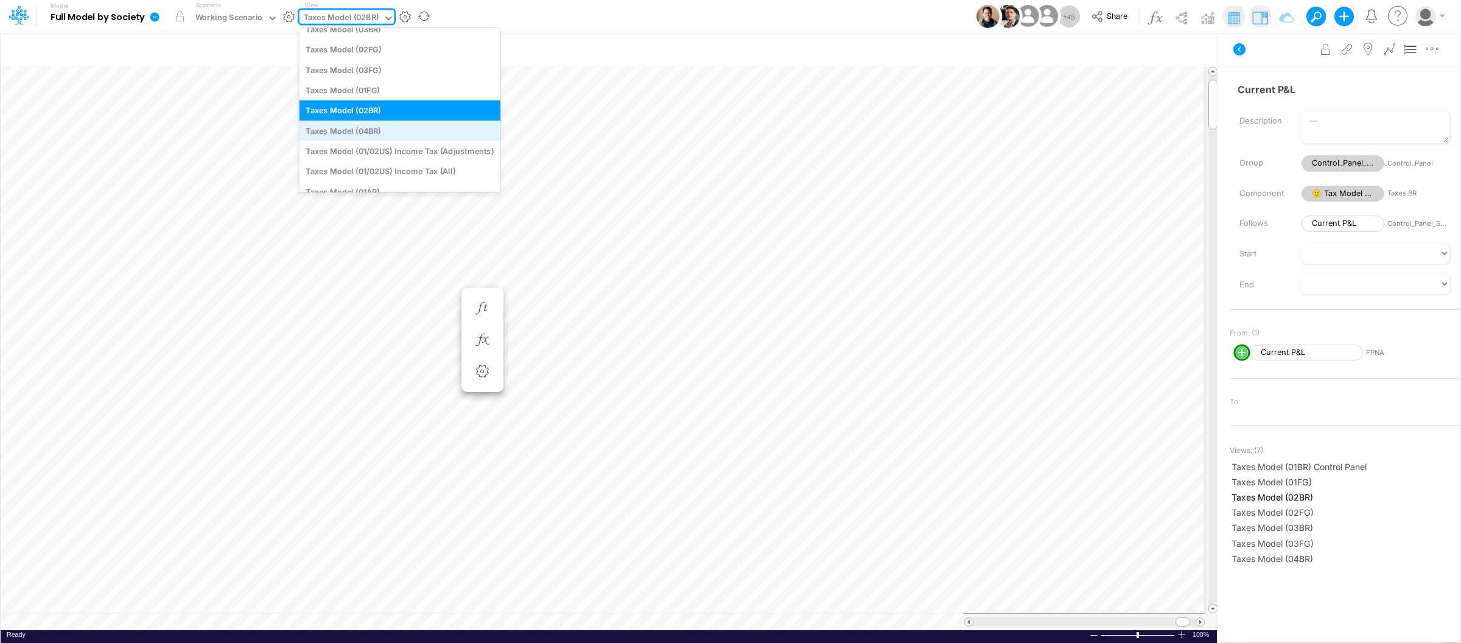
click at [372, 127] on div "Taxes Model (04BR)" at bounding box center [399, 131] width 201 height 20
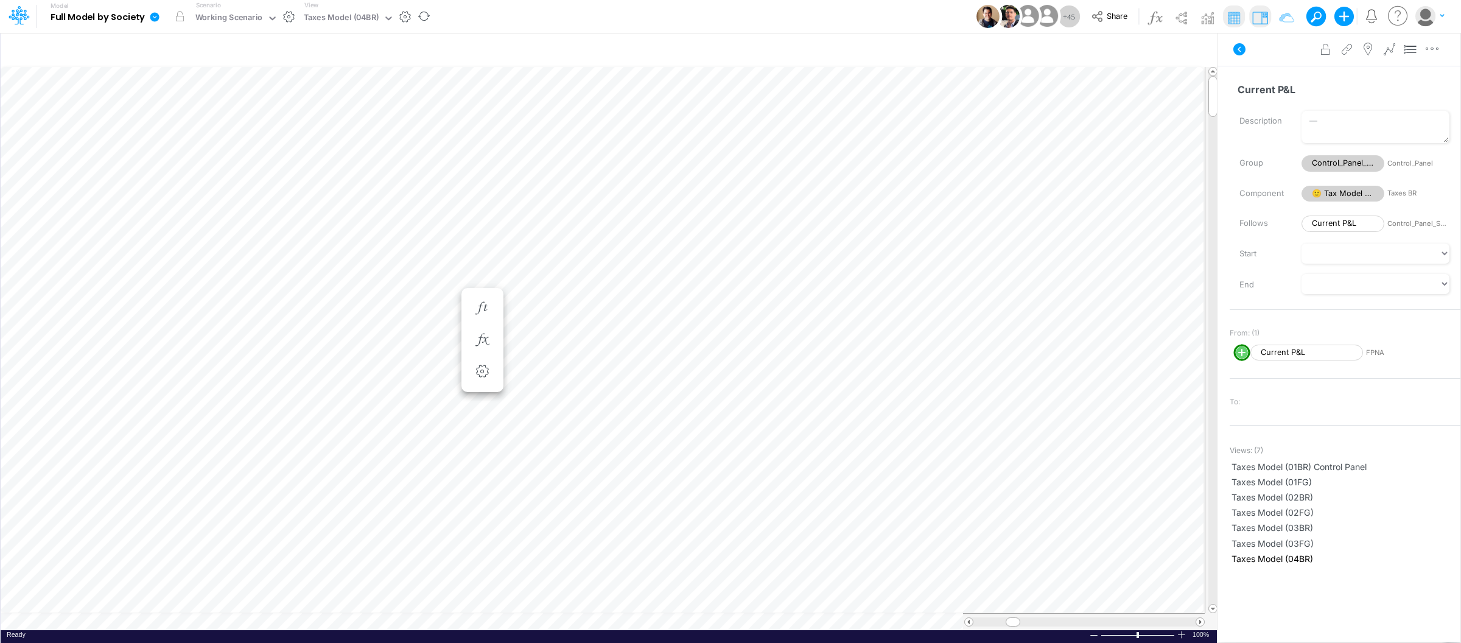
scroll to position [0, 1]
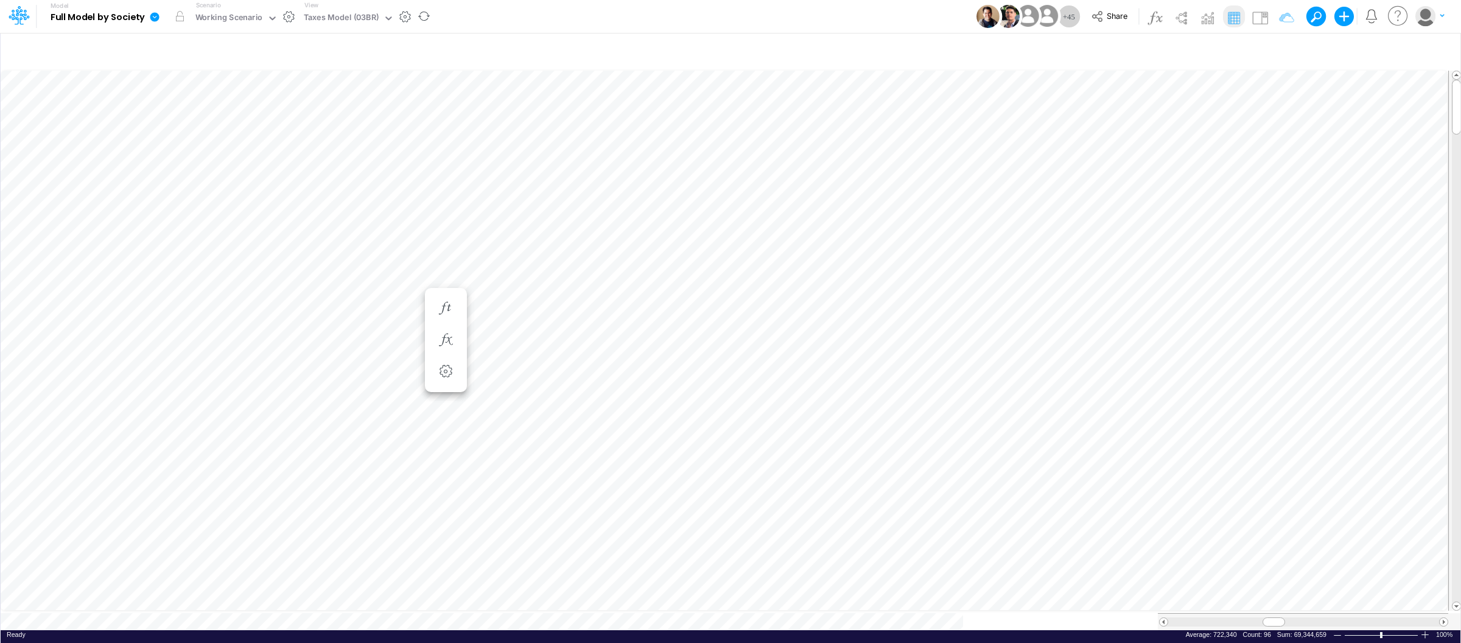
scroll to position [0, 1]
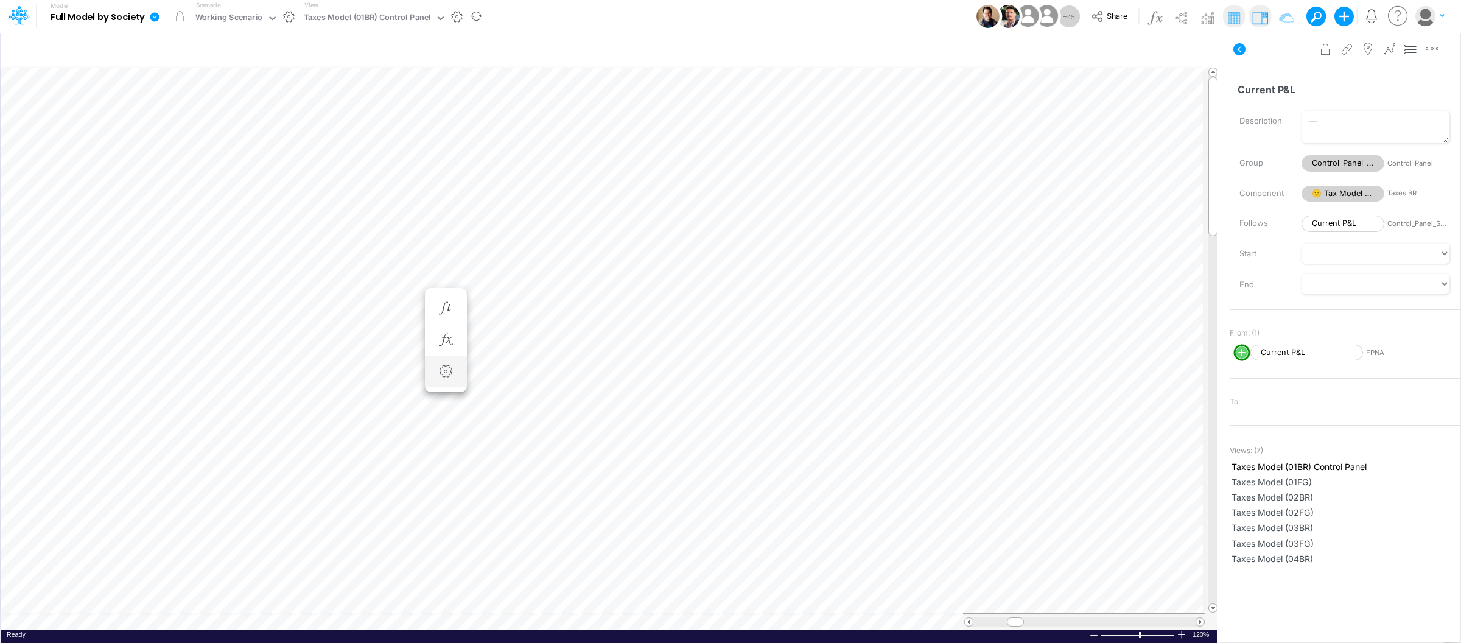
scroll to position [0, 1]
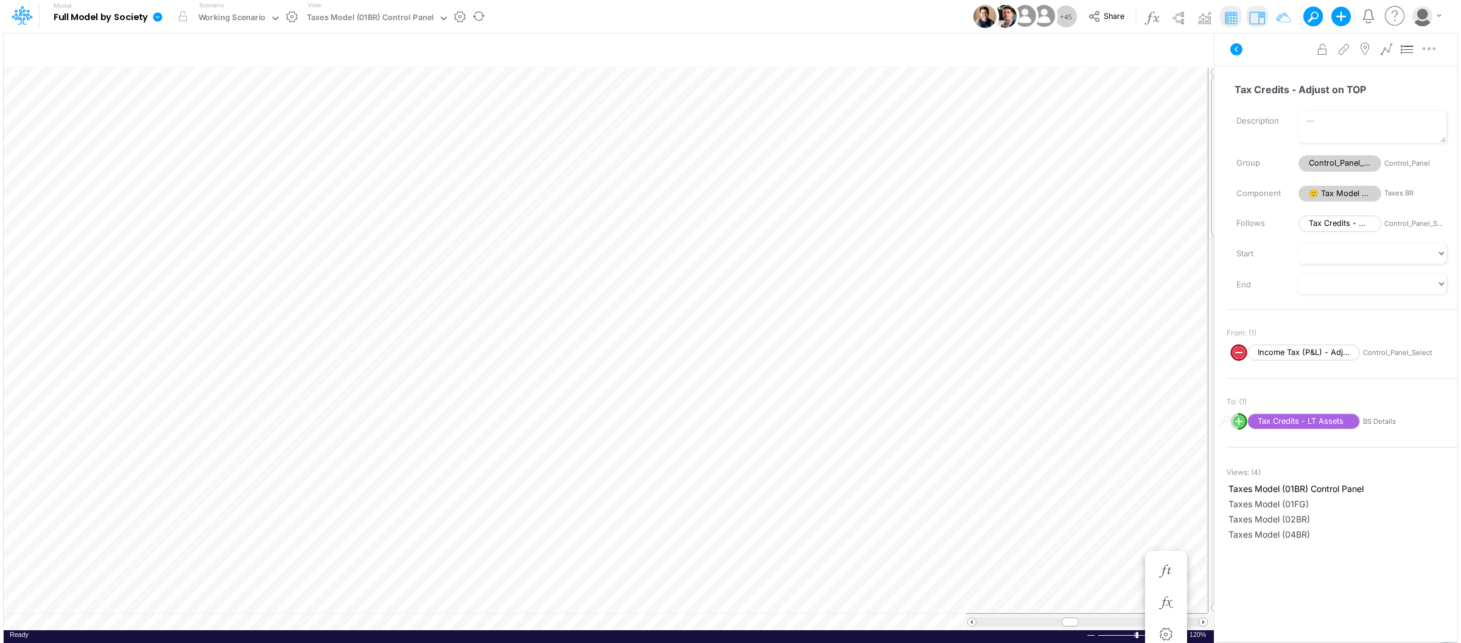
scroll to position [0, 1]
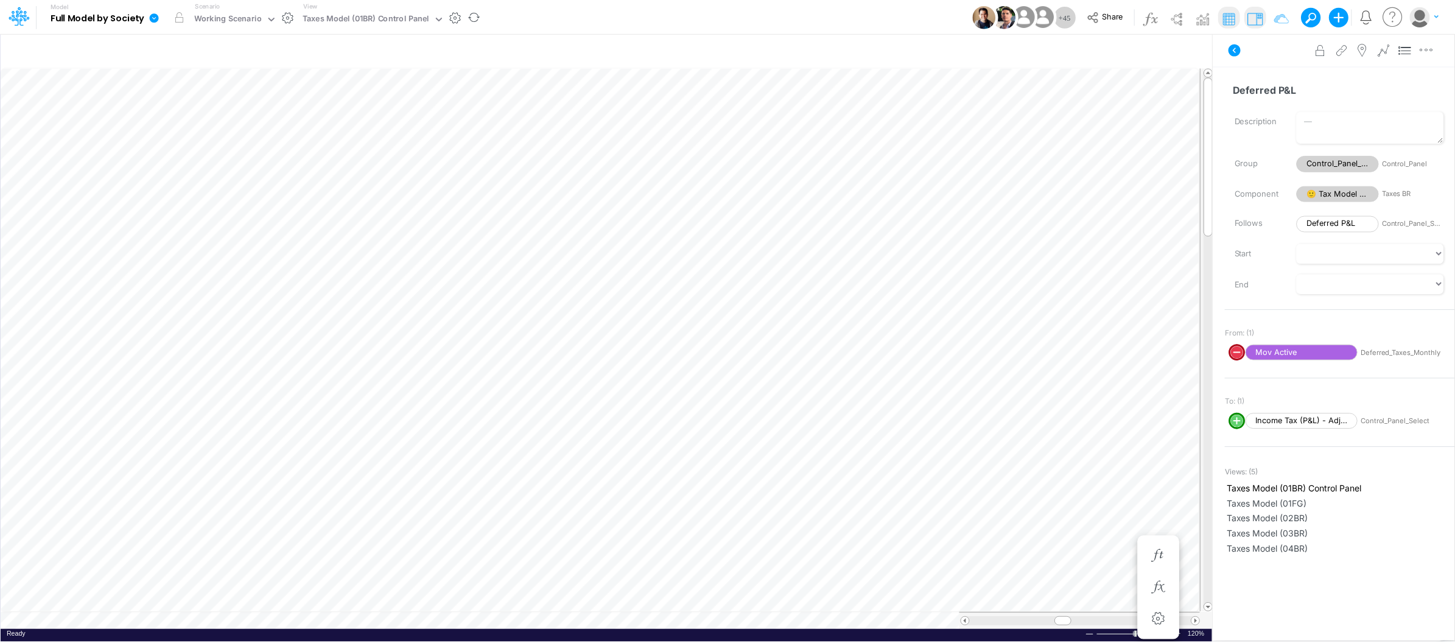
scroll to position [0, 1]
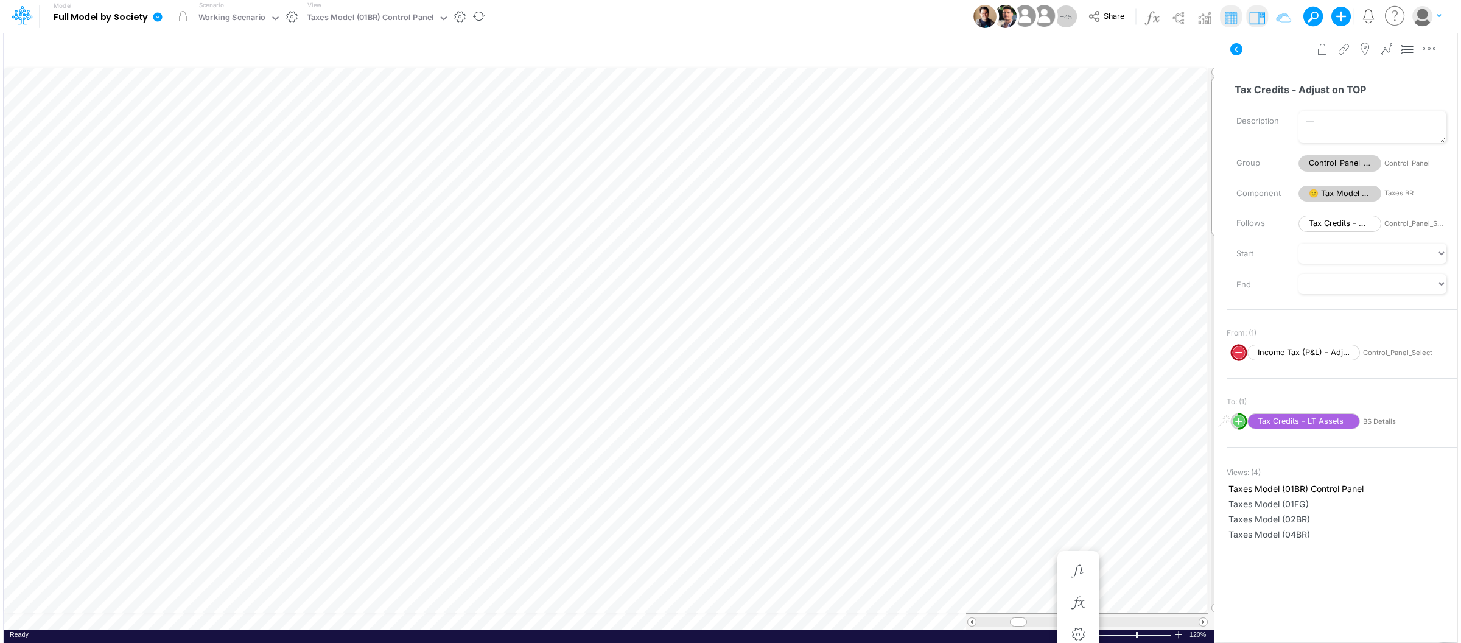
scroll to position [0, 1]
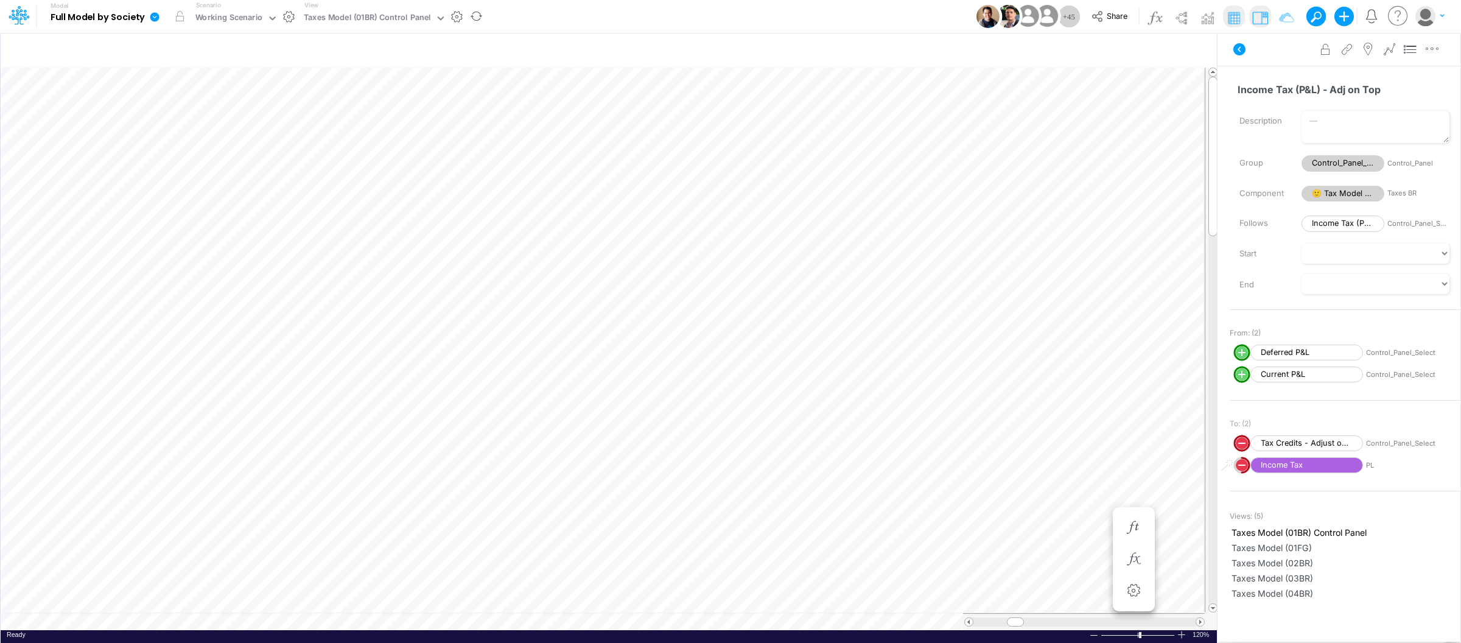
scroll to position [0, 1]
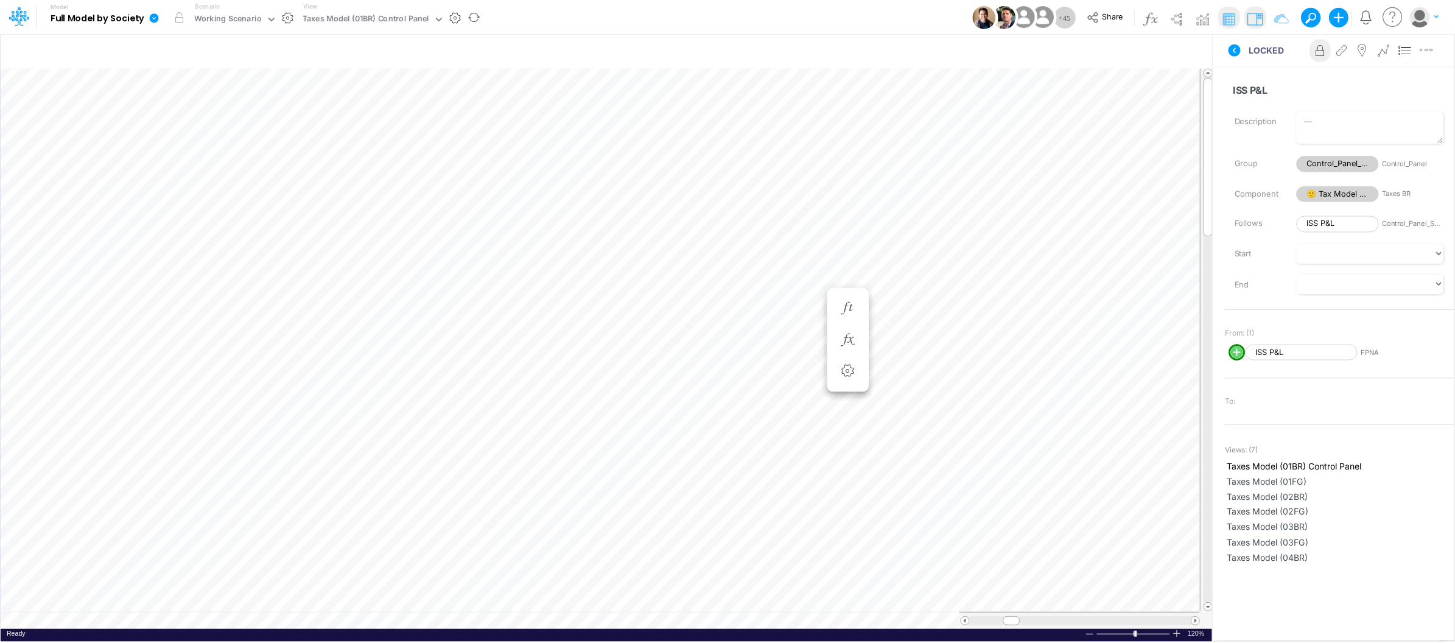
scroll to position [0, 1]
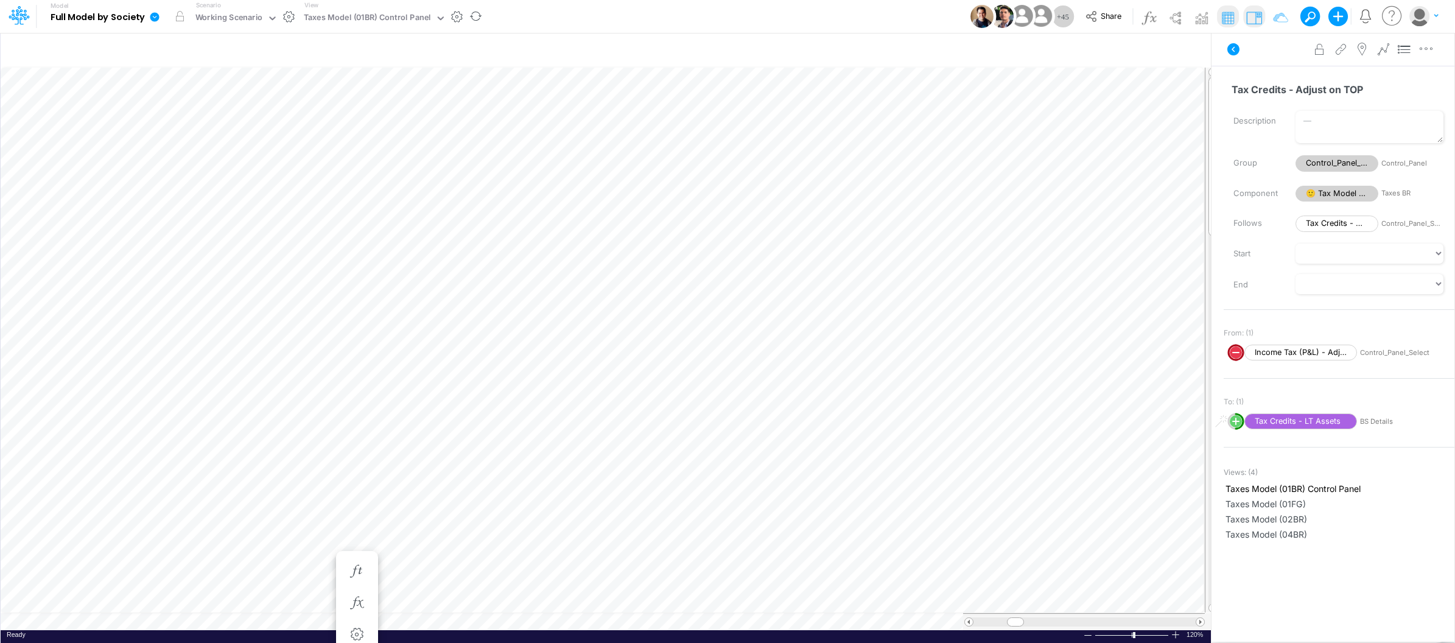
scroll to position [0, 1]
